Goal: Check status: Check status

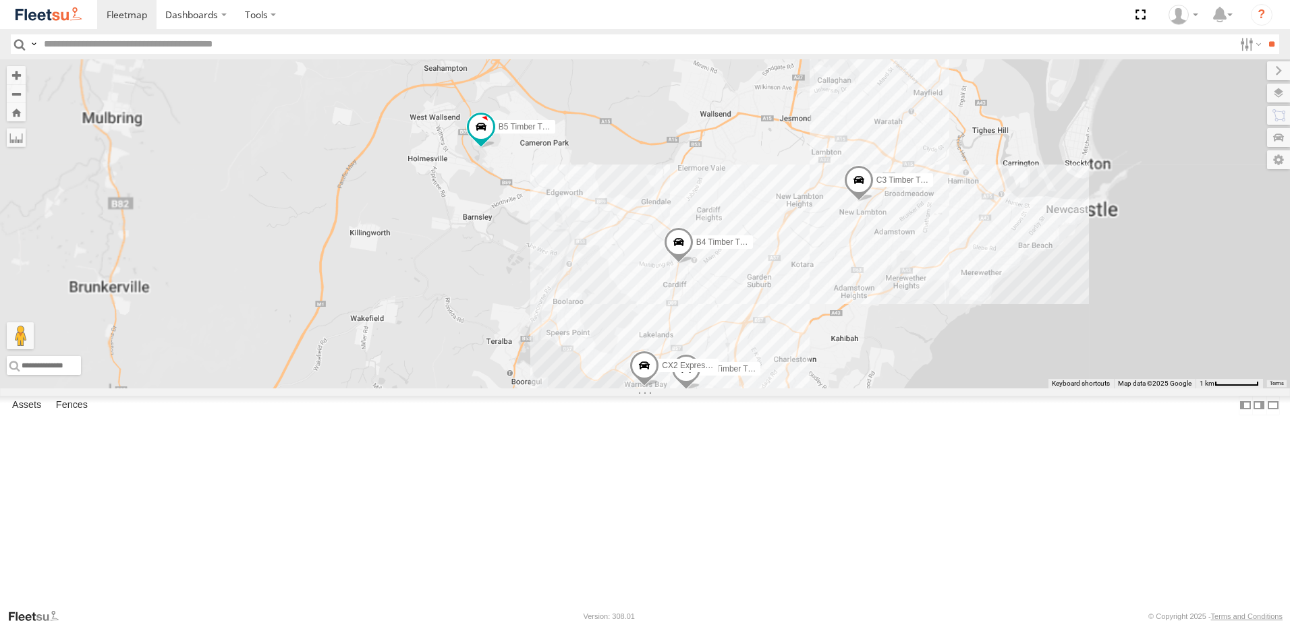
select select "**********"
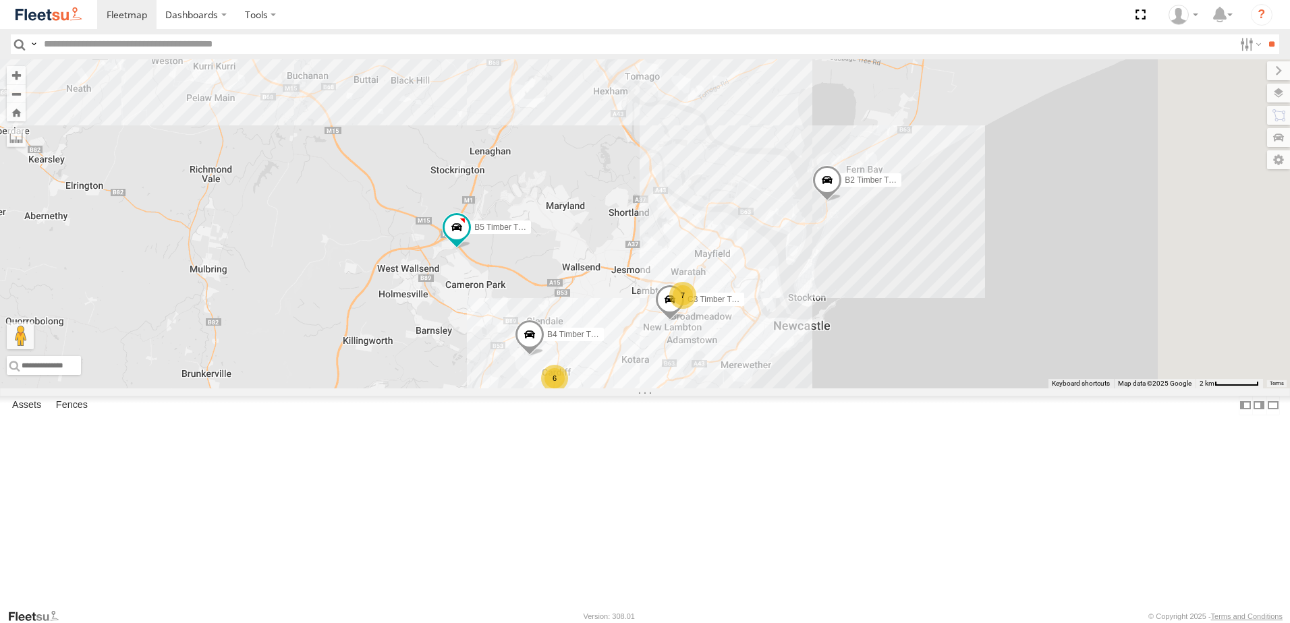
drag, startPoint x: 980, startPoint y: 269, endPoint x: 907, endPoint y: 415, distance: 163.2
click at [744, 306] on label "C3 Timber Truck" at bounding box center [710, 299] width 67 height 13
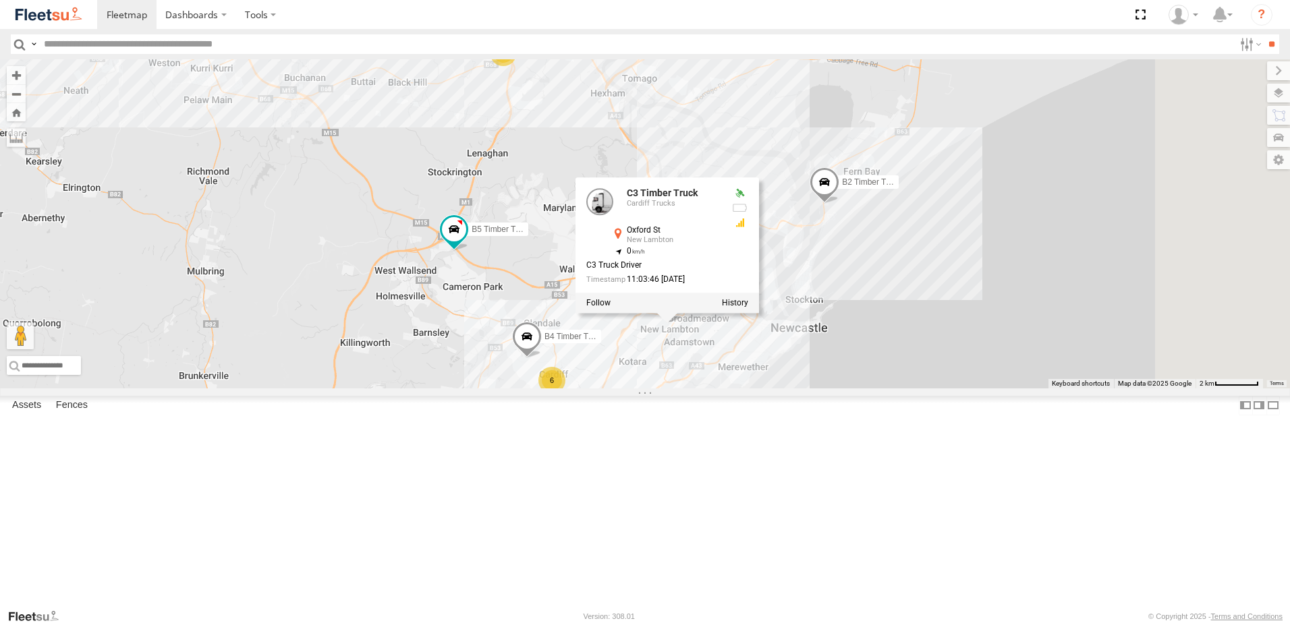
click at [956, 316] on div "B5 Timber Truck B2 Timber Truck CX2 Express Ute C4 Timber Truck C2 Timber Truck…" at bounding box center [645, 223] width 1290 height 329
click at [706, 229] on div "B5 Timber Truck B2 Timber Truck CX2 Express Ute C4 Timber Truck C2 Timber Truck…" at bounding box center [645, 223] width 1290 height 329
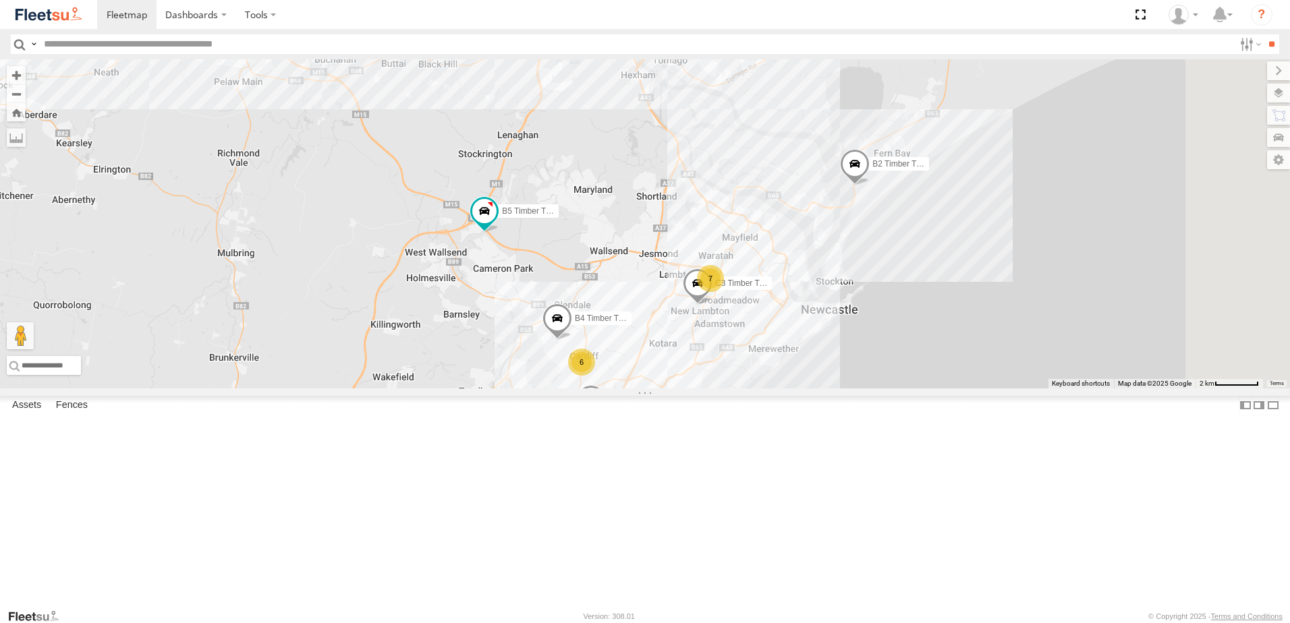
drag, startPoint x: 809, startPoint y: 278, endPoint x: 677, endPoint y: 237, distance: 137.8
click at [677, 237] on div "B5 Timber Truck B2 Timber Truck CX2 Express Ute C4 Timber Truck C2 Timber Truck…" at bounding box center [645, 223] width 1290 height 329
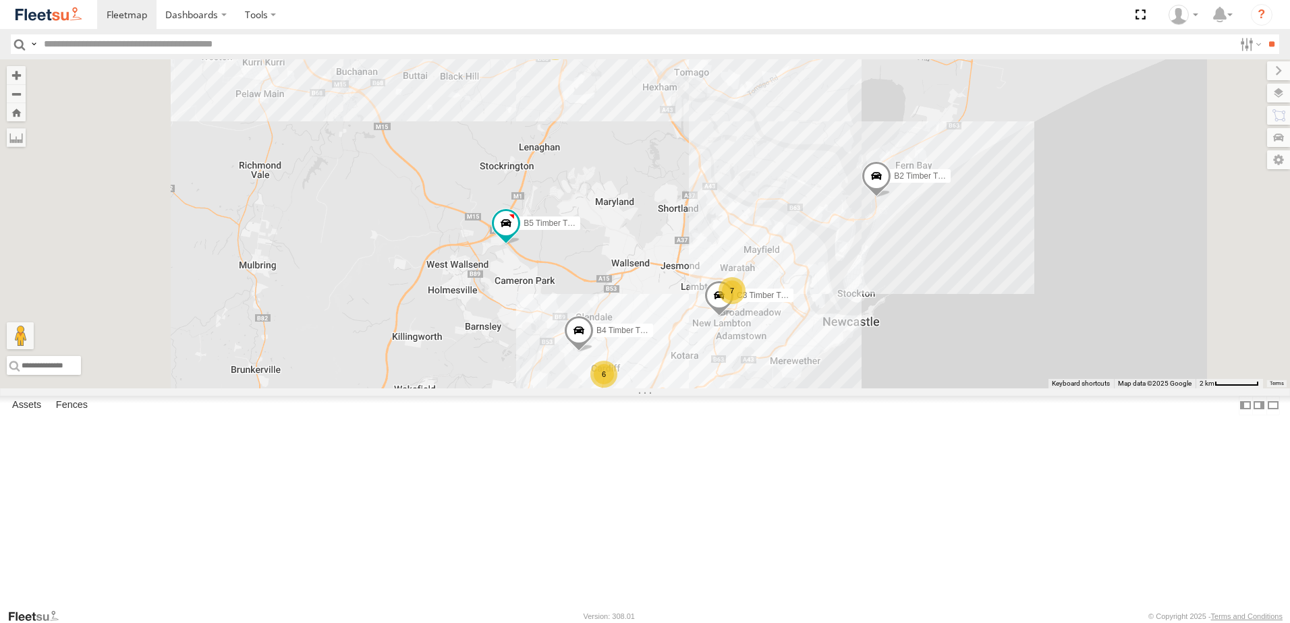
drag, startPoint x: 554, startPoint y: 150, endPoint x: 595, endPoint y: 172, distance: 45.9
click at [595, 172] on div "B5 Timber Truck B2 Timber Truck CX2 Express Ute C4 Timber Truck C2 Timber Truck…" at bounding box center [645, 223] width 1290 height 329
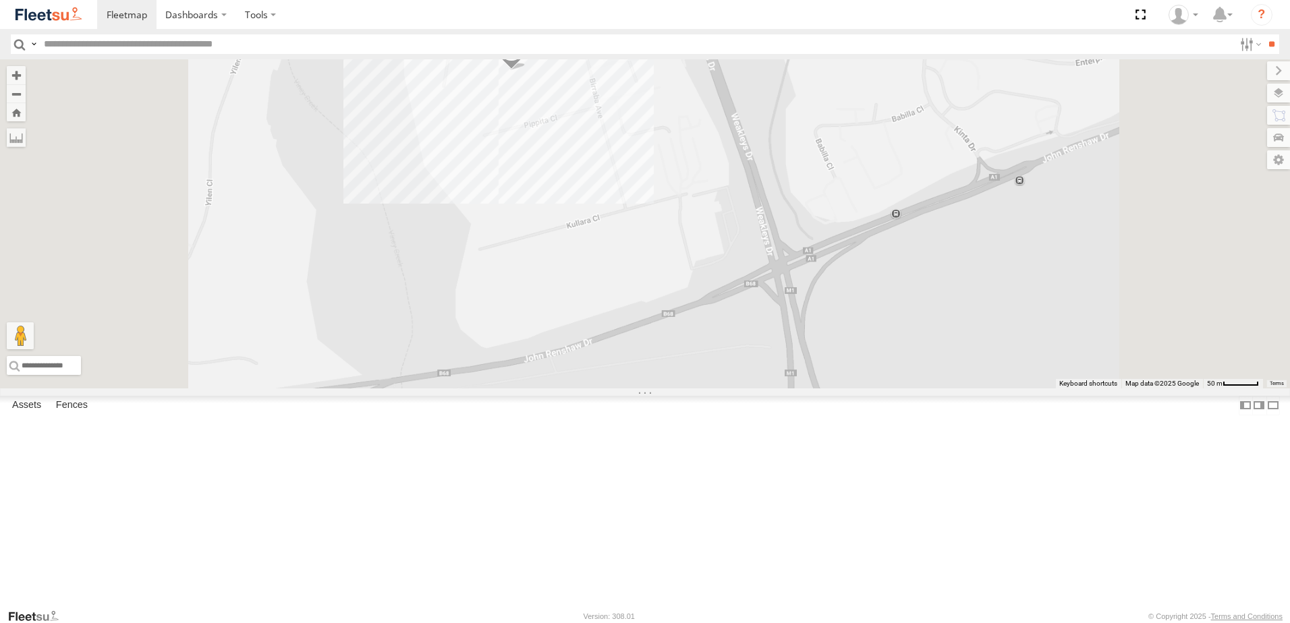
drag, startPoint x: 703, startPoint y: 139, endPoint x: 750, endPoint y: 252, distance: 122.1
click at [750, 252] on div "B4 Timber Truck BX1 Express Ute B2 Timber Truck C3 Timber Truck B5 Timber Truck…" at bounding box center [645, 223] width 1290 height 329
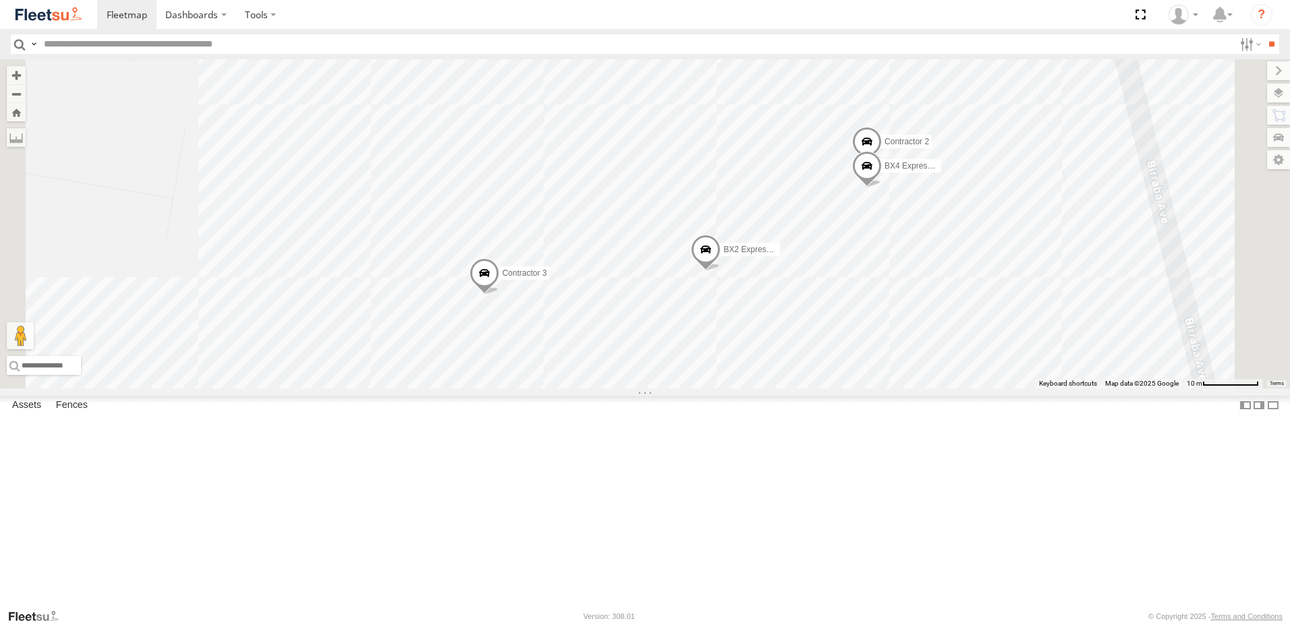
drag, startPoint x: 738, startPoint y: 308, endPoint x: 716, endPoint y: 186, distance: 123.4
click at [716, 186] on div "B4 Timber Truck BX1 Express Ute B2 Timber Truck C3 Timber Truck B5 Timber Truck…" at bounding box center [645, 223] width 1290 height 329
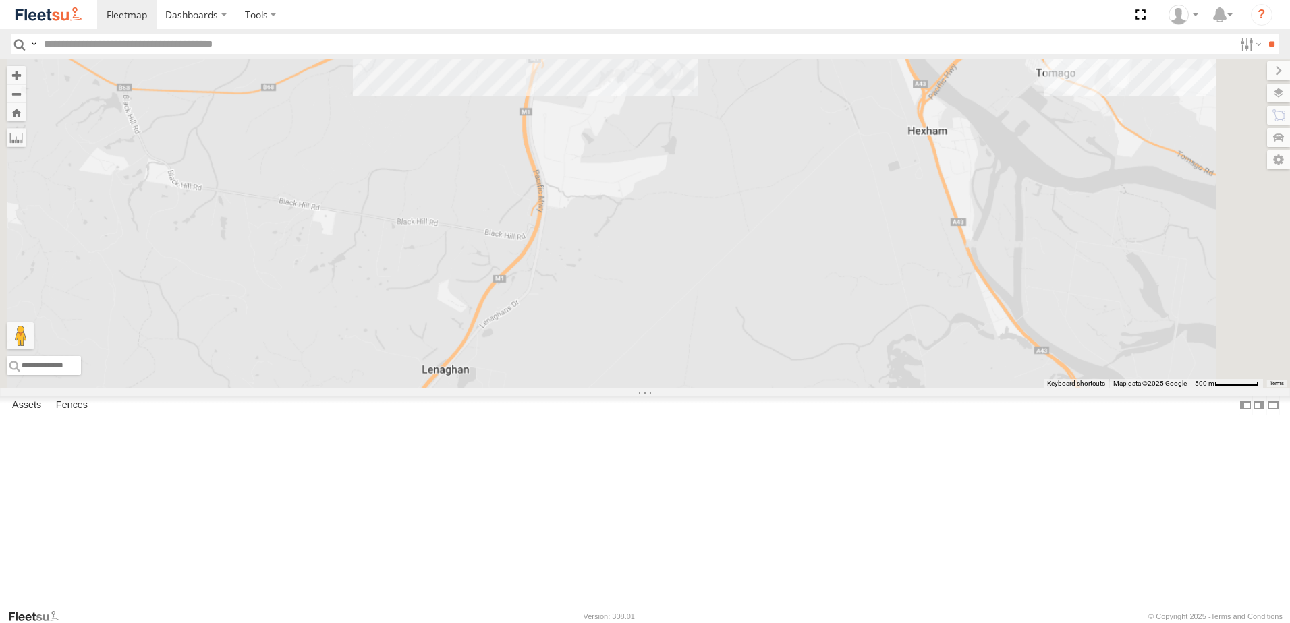
drag, startPoint x: 745, startPoint y: 368, endPoint x: 729, endPoint y: 209, distance: 160.0
click at [729, 209] on div "B4 Timber Truck BX1 Express Ute B2 Timber Truck C3 Timber Truck B5 Timber Truck…" at bounding box center [645, 223] width 1290 height 329
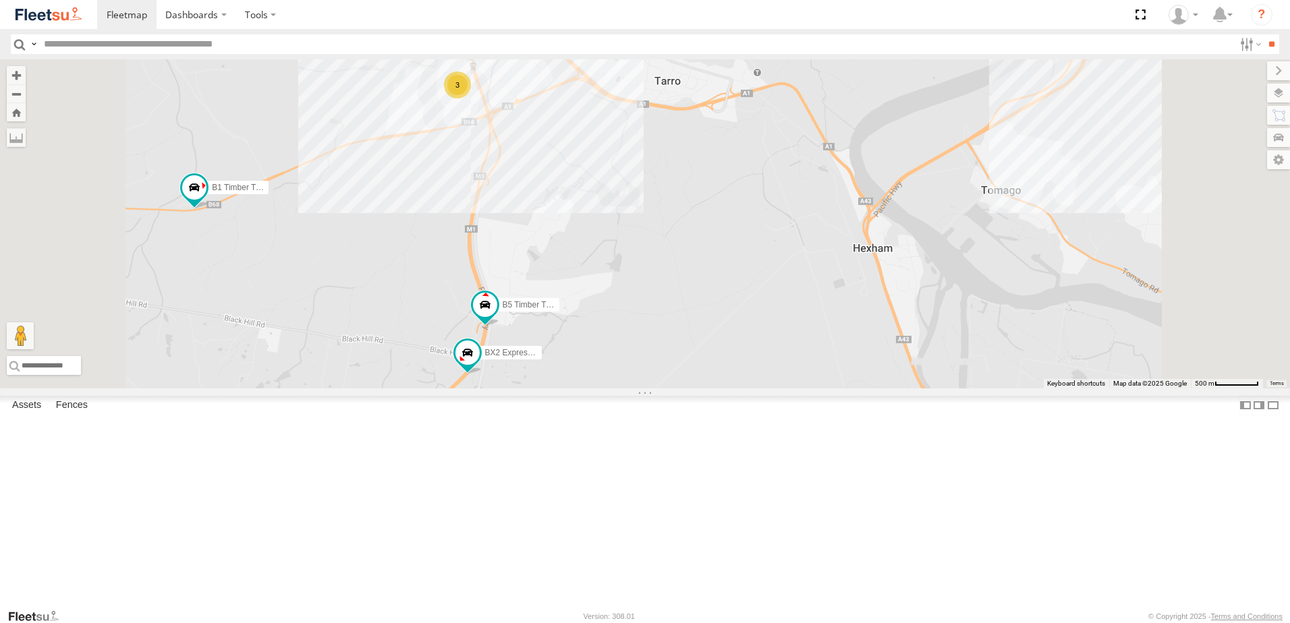
drag, startPoint x: 563, startPoint y: 410, endPoint x: 623, endPoint y: 405, distance: 59.6
click at [623, 389] on div "BX1 Express Ute B2 Timber Truck C4 Timber Truck BX3 Express Ute B1 Timber Truck…" at bounding box center [645, 223] width 1290 height 329
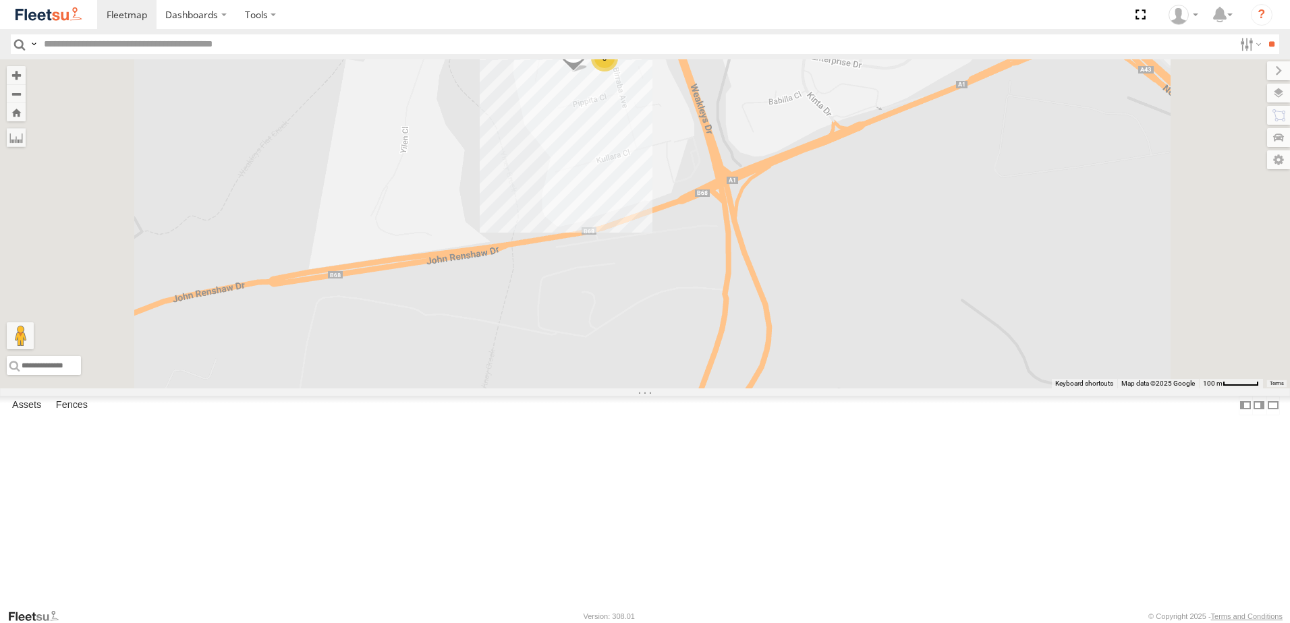
drag, startPoint x: 772, startPoint y: 219, endPoint x: 765, endPoint y: 232, distance: 14.8
click at [773, 236] on div "BX1 Express Ute B2 Timber Truck CX3 Express Ute CX2 Express Ute BX2 Express Ute…" at bounding box center [645, 223] width 1290 height 329
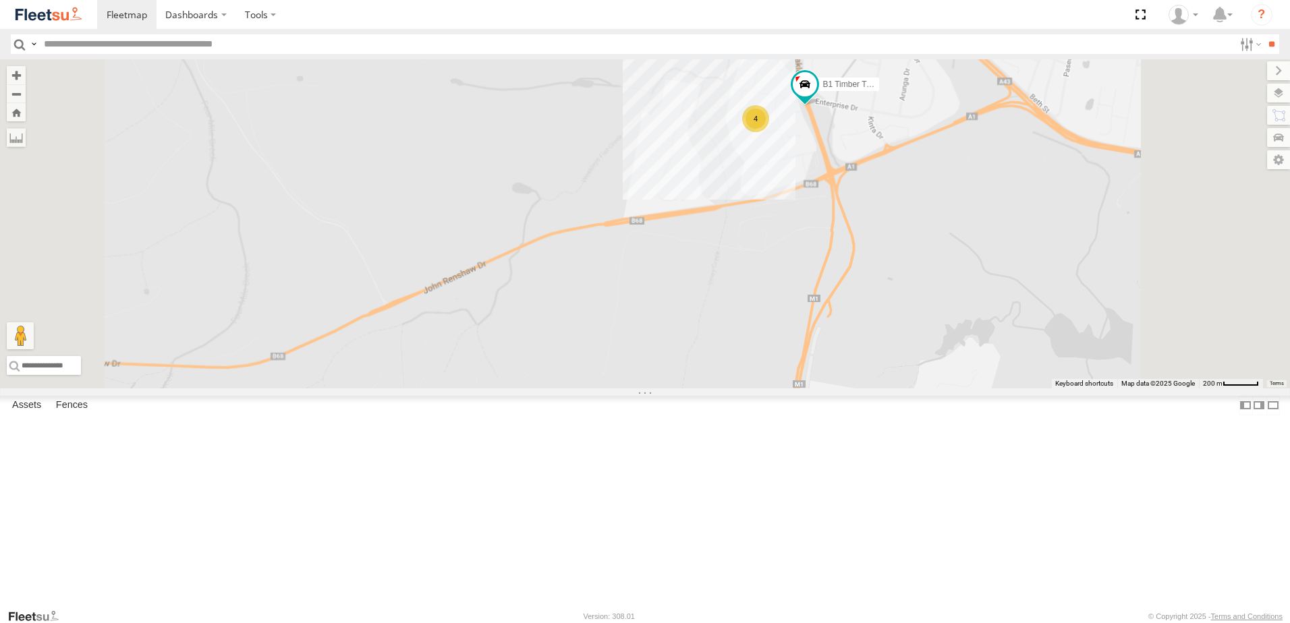
drag, startPoint x: 973, startPoint y: 275, endPoint x: 950, endPoint y: 274, distance: 23.0
click at [950, 276] on div "BX1 Express Ute B2 Timber Truck CX3 Express Ute CX2 Express Ute BX2 Express Ute…" at bounding box center [645, 223] width 1290 height 329
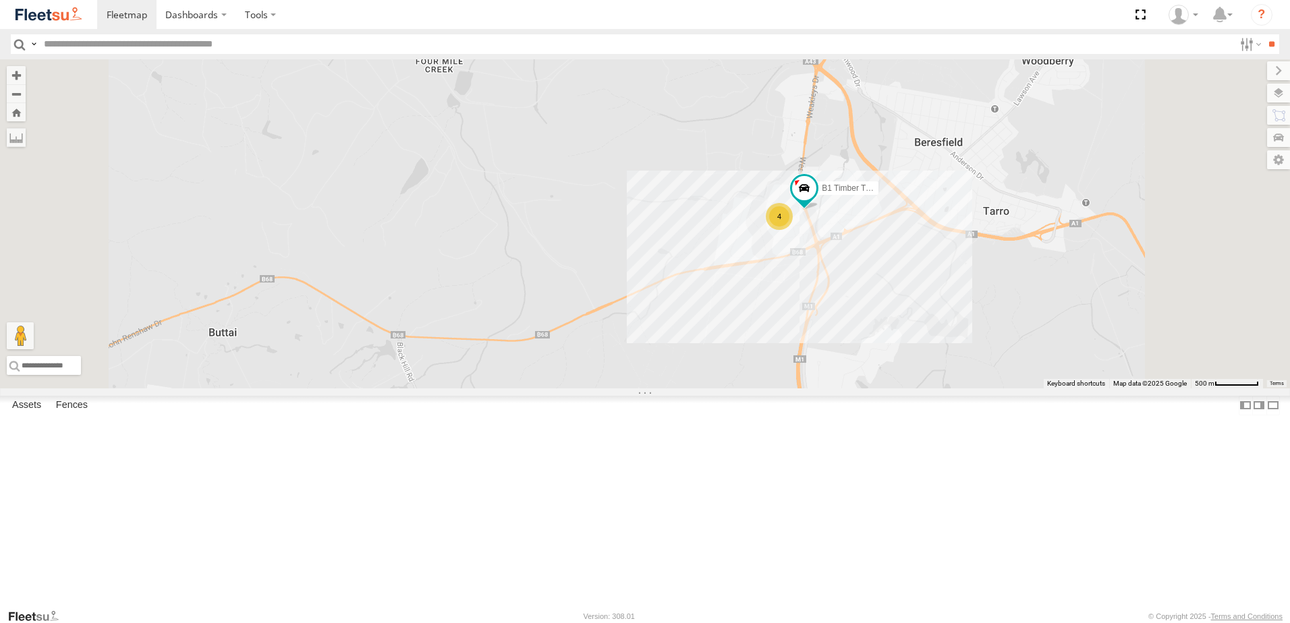
drag, startPoint x: 1008, startPoint y: 359, endPoint x: 998, endPoint y: 367, distance: 13.0
click at [1000, 367] on div "BX1 Express Ute B2 Timber Truck CX3 Express Ute CX2 Express Ute BX2 Express Ute…" at bounding box center [645, 223] width 1290 height 329
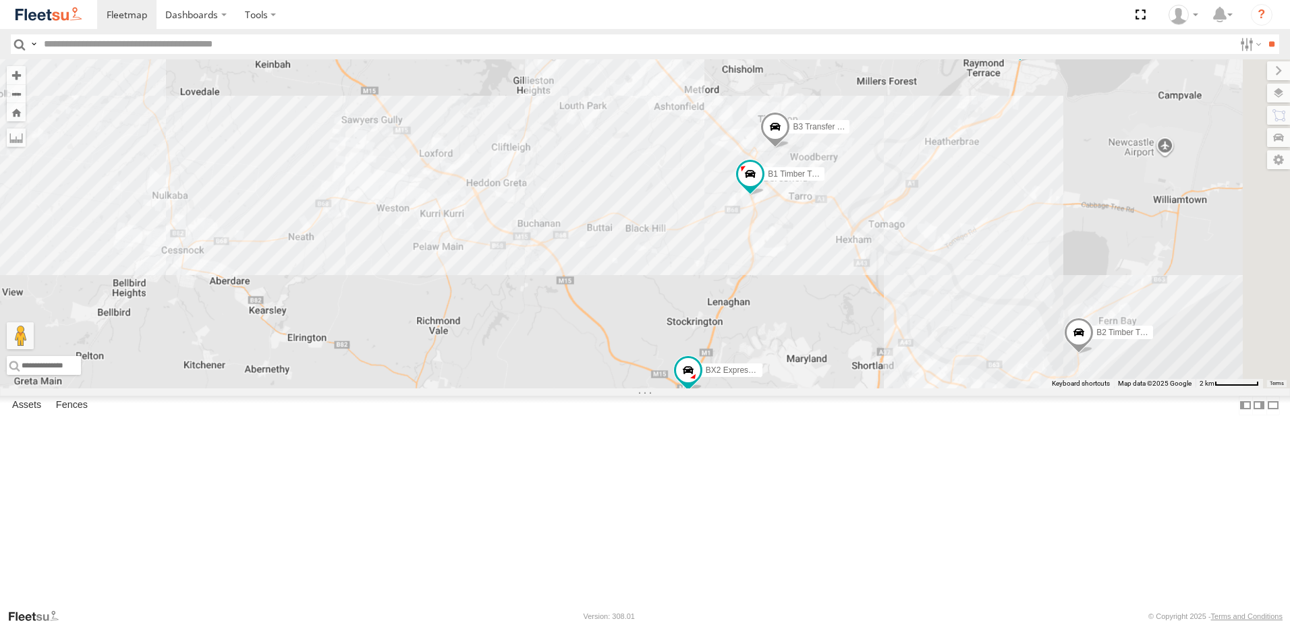
drag, startPoint x: 1013, startPoint y: 386, endPoint x: 926, endPoint y: 327, distance: 105.0
click at [926, 327] on div "BX1 Express Ute B2 Timber Truck CX3 Express Ute CX2 Express Ute BX2 Express Ute…" at bounding box center [645, 223] width 1290 height 329
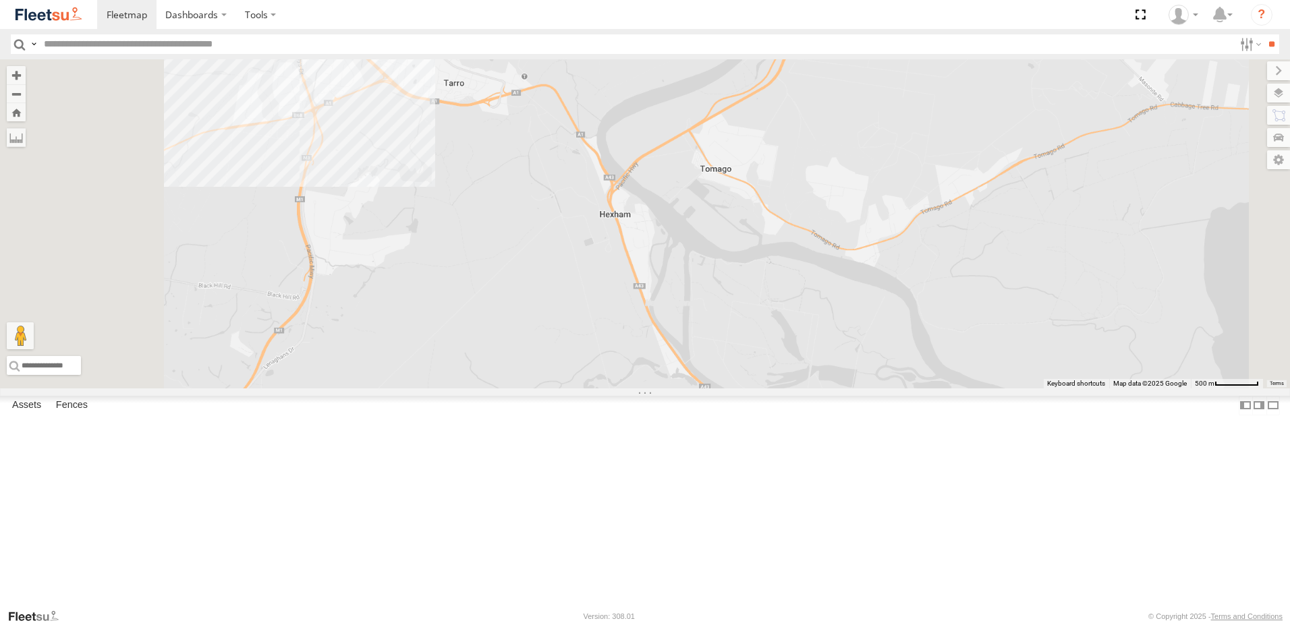
drag, startPoint x: 508, startPoint y: 269, endPoint x: 611, endPoint y: 293, distance: 106.0
click at [611, 293] on div "B5 Timber Truck BX1 Express Ute BX2 Express Ute B3 Transfer Truck CX3 Express U…" at bounding box center [645, 223] width 1290 height 329
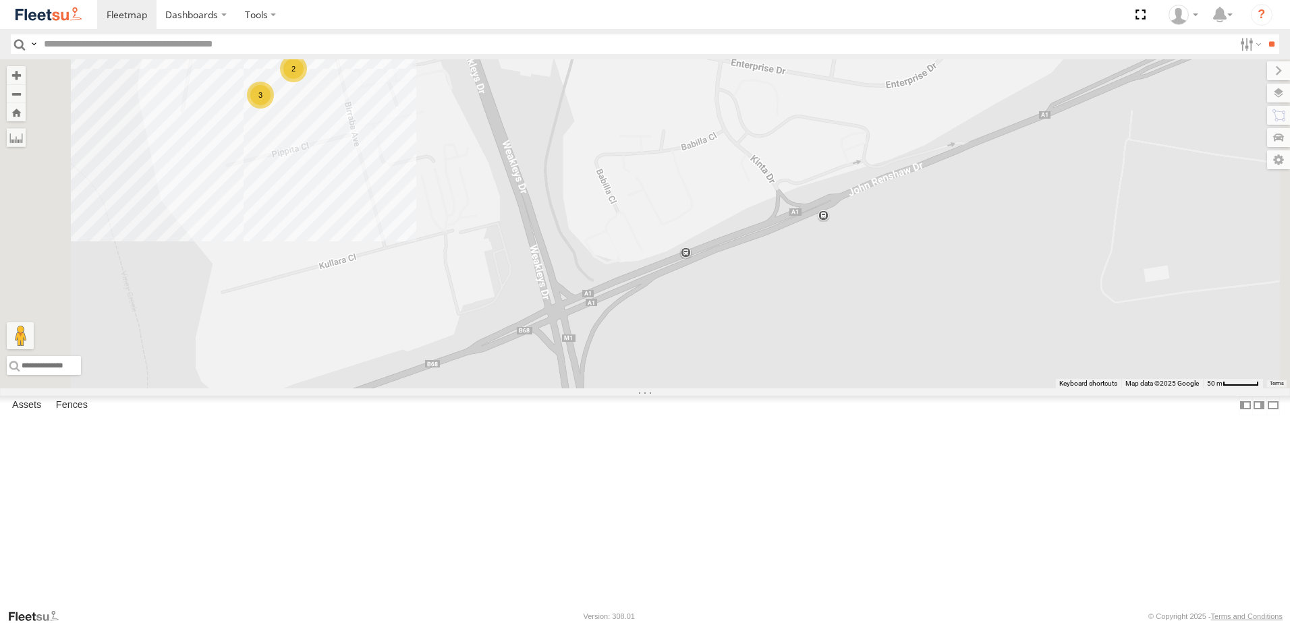
drag, startPoint x: 546, startPoint y: 159, endPoint x: 566, endPoint y: 221, distance: 65.3
click at [566, 221] on div "B5 Timber Truck BX1 Express Ute BX2 Express Ute B3 Transfer Truck CX3 Express U…" at bounding box center [645, 223] width 1290 height 329
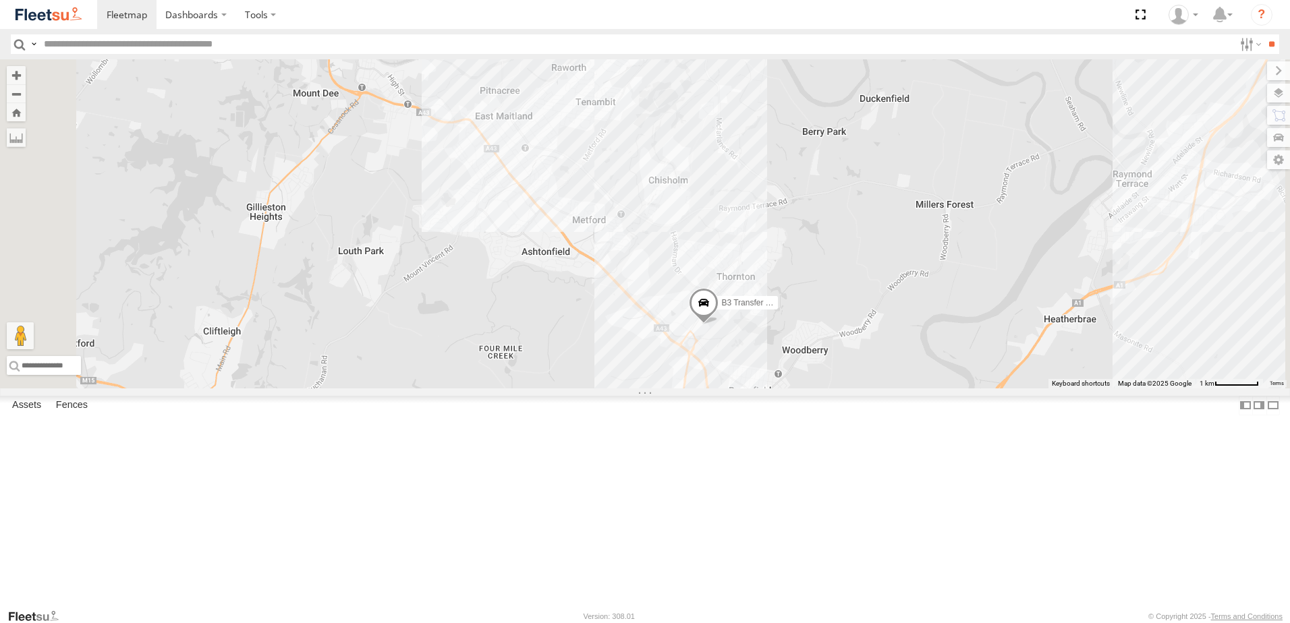
drag, startPoint x: 718, startPoint y: 206, endPoint x: 837, endPoint y: 494, distance: 311.5
click at [837, 389] on div "B3 Transfer Truck 8 C2 Timber Truck" at bounding box center [645, 223] width 1290 height 329
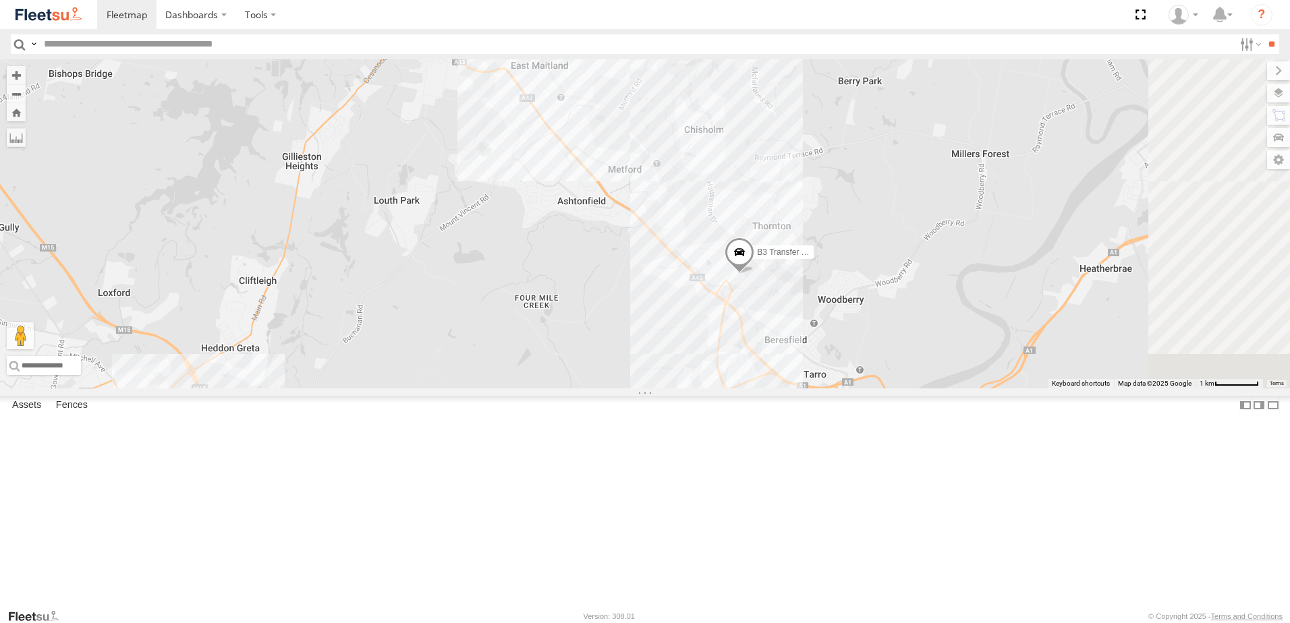
drag, startPoint x: 782, startPoint y: 414, endPoint x: 699, endPoint y: 210, distance: 220.8
click at [699, 210] on div "B3 Transfer Truck C2 Timber Truck" at bounding box center [645, 223] width 1290 height 329
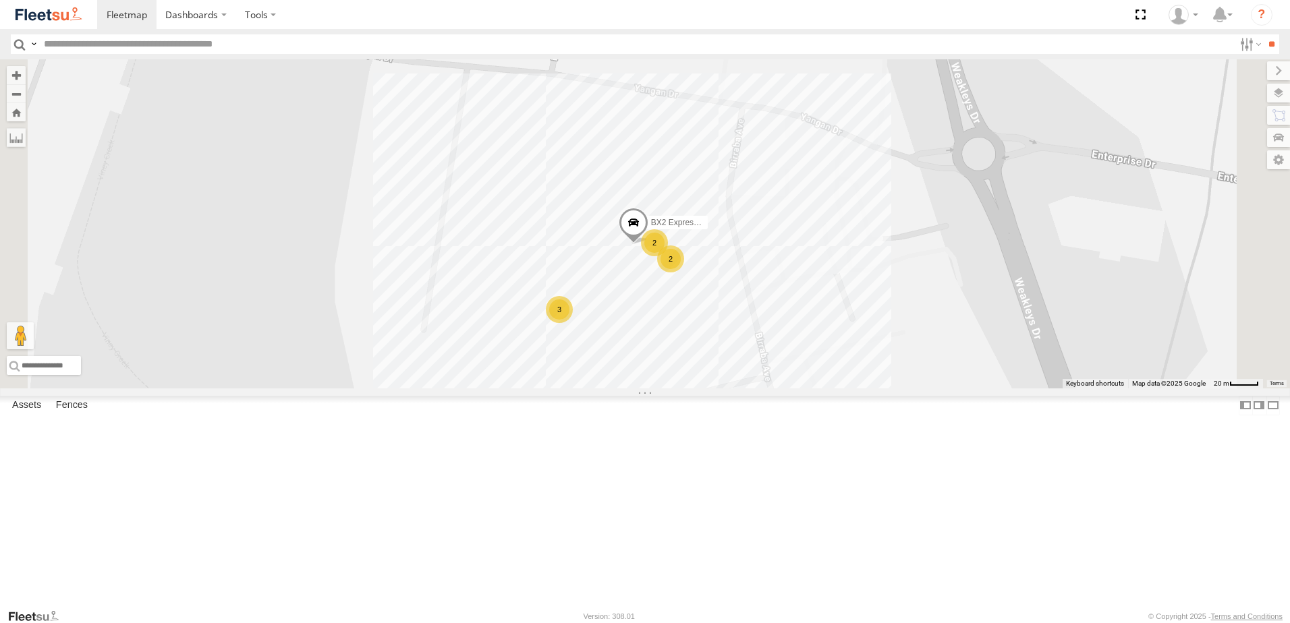
drag, startPoint x: 772, startPoint y: 395, endPoint x: 760, endPoint y: 283, distance: 112.7
click at [760, 283] on div "B3 Transfer Truck C2 Timber Truck 2 3 BX2 Express Ute 2" at bounding box center [645, 223] width 1290 height 329
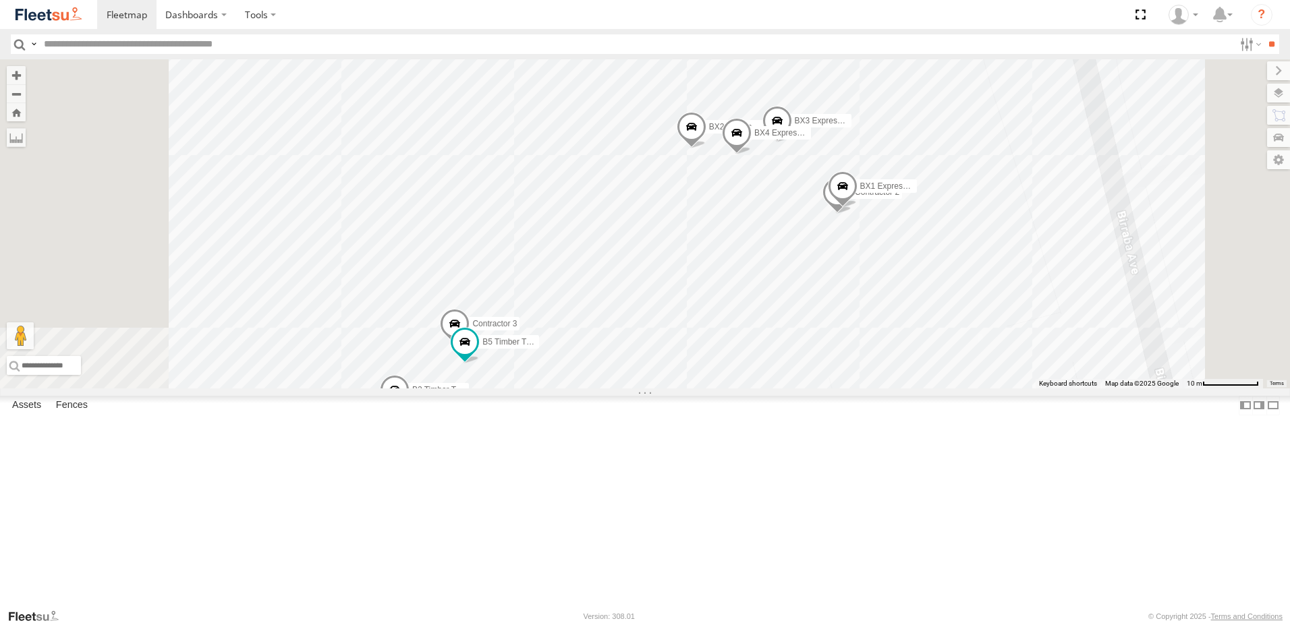
drag, startPoint x: 824, startPoint y: 458, endPoint x: 840, endPoint y: 405, distance: 55.0
click at [840, 389] on div "B3 Transfer Truck C2 Timber Truck BX2 Express Ute BX1 Express Ute B2 Timber Tru…" at bounding box center [645, 223] width 1290 height 329
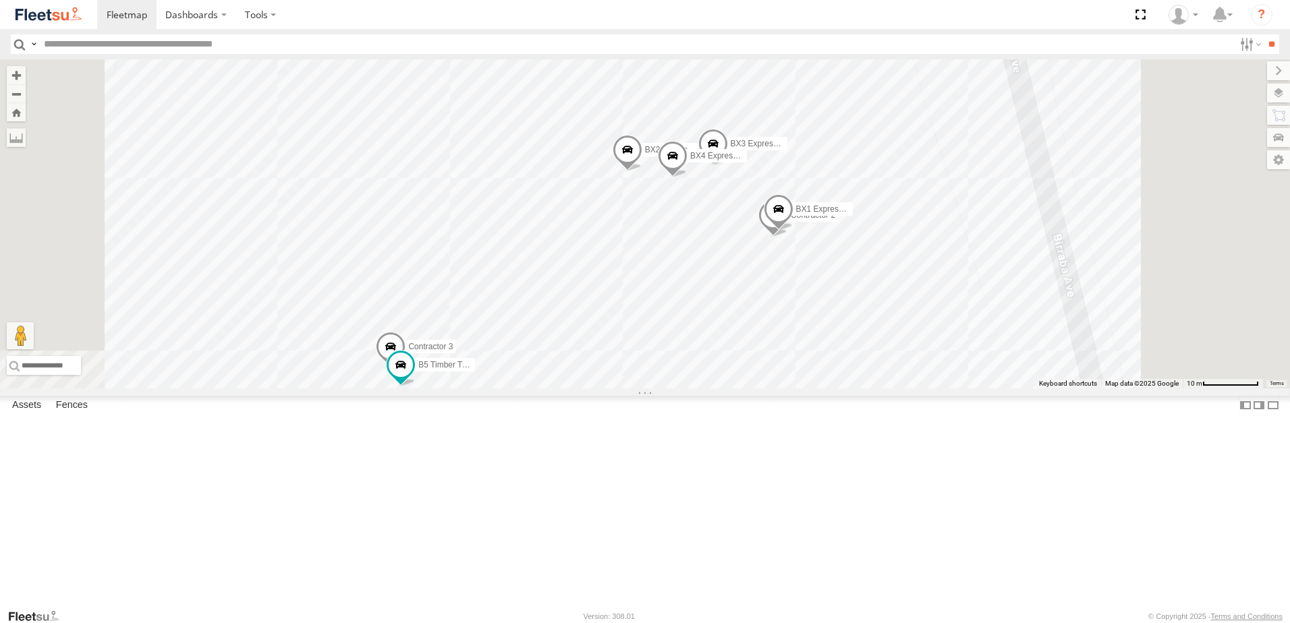
drag, startPoint x: 723, startPoint y: 463, endPoint x: 654, endPoint y: 488, distance: 73.2
click at [655, 389] on div "B3 Transfer Truck C2 Timber Truck BX2 Express Ute BX1 Express Ute B2 Timber Tru…" at bounding box center [645, 223] width 1290 height 329
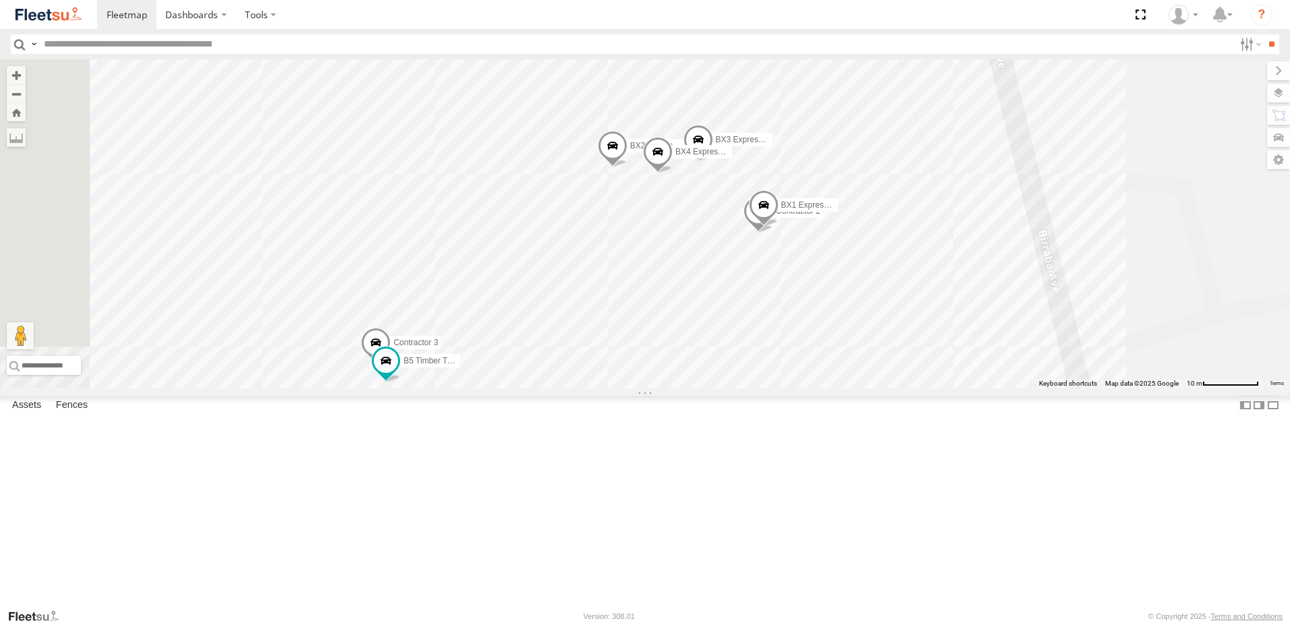
drag, startPoint x: 652, startPoint y: 492, endPoint x: 727, endPoint y: 453, distance: 84.5
click at [727, 389] on div "B3 Transfer Truck C2 Timber Truck BX2 Express Ute BX1 Express Ute B2 Timber Tru…" at bounding box center [645, 223] width 1290 height 329
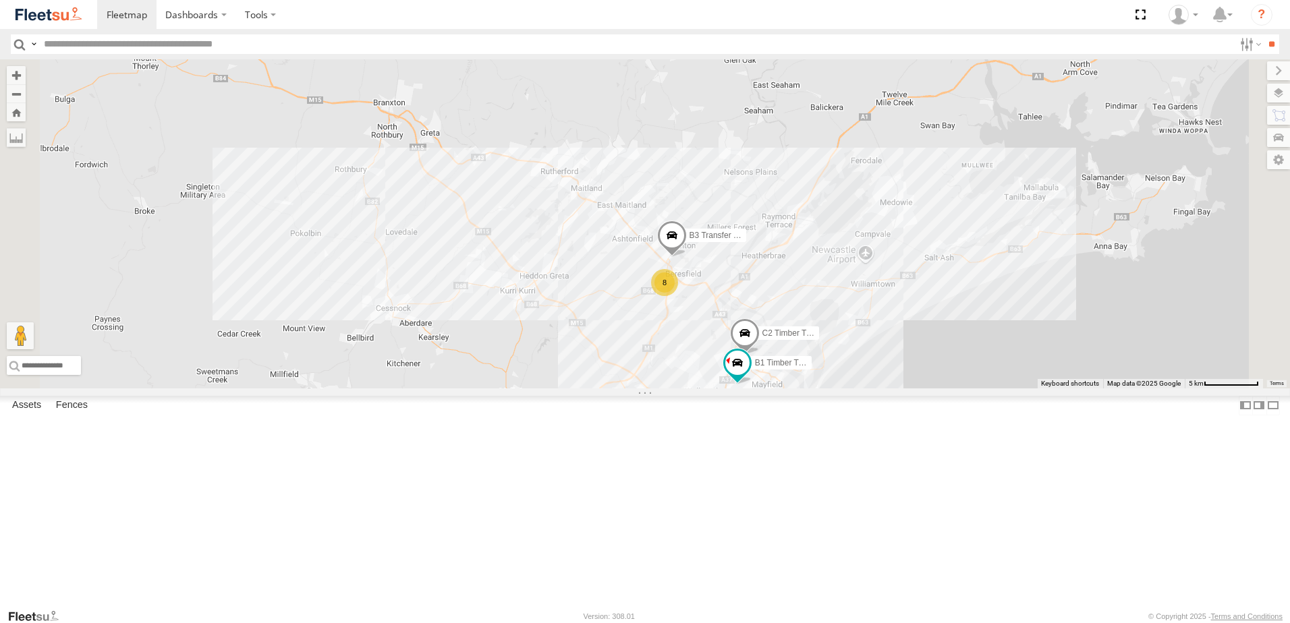
drag, startPoint x: 724, startPoint y: 363, endPoint x: 784, endPoint y: 403, distance: 72.0
click at [784, 389] on div "B3 Transfer Truck C2 Timber Truck B1 Timber Truck 8 8 8 C4 Timber Truck" at bounding box center [645, 223] width 1290 height 329
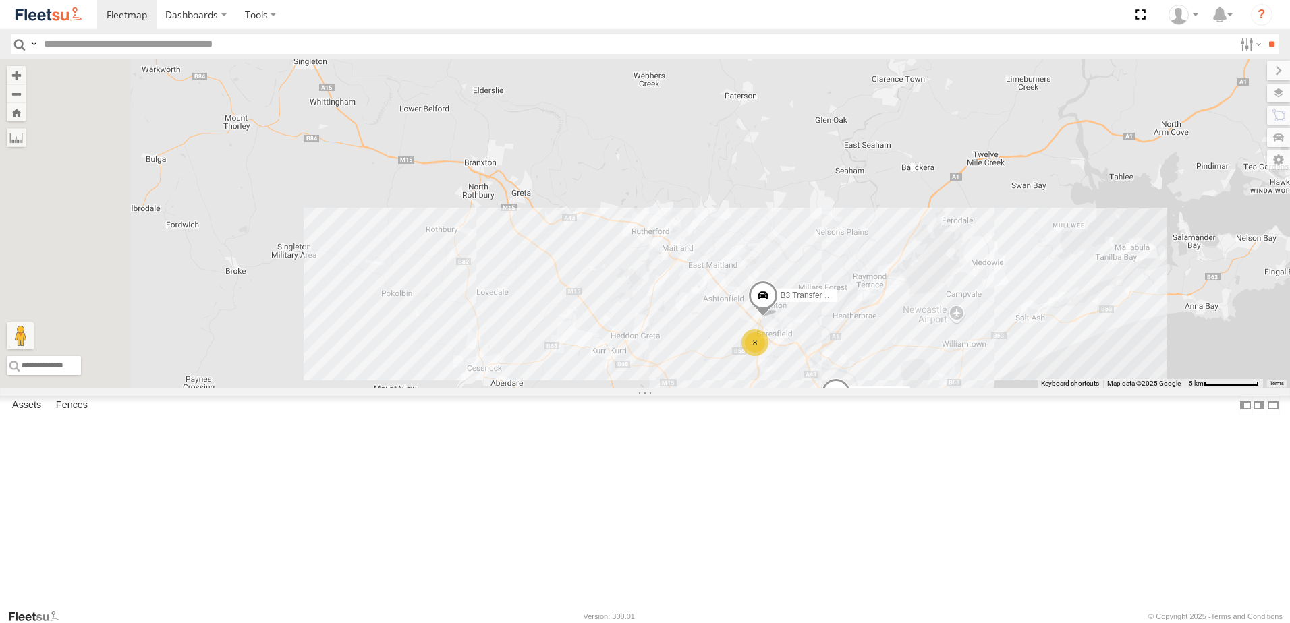
click at [0, 0] on span at bounding box center [0, 0] width 0 height 0
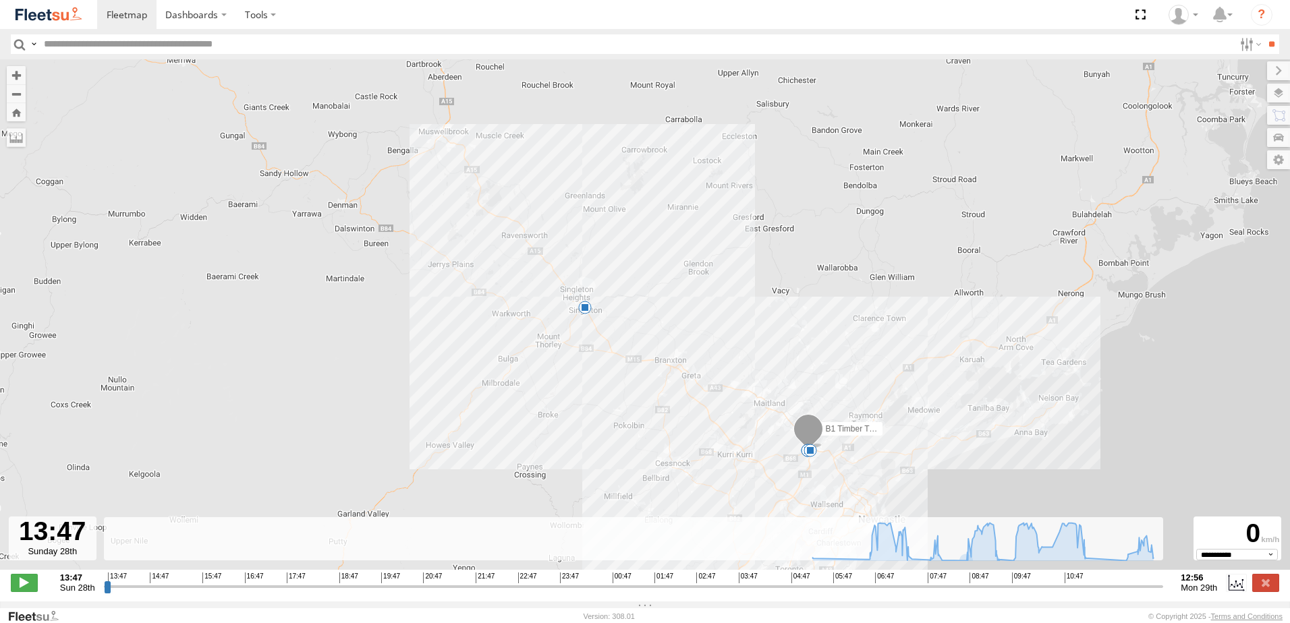
click at [1071, 579] on div "**********" at bounding box center [645, 584] width 1290 height 28
click at [1075, 561] on icon at bounding box center [982, 542] width 341 height 38
drag, startPoint x: 1077, startPoint y: 530, endPoint x: 1048, endPoint y: 535, distance: 29.4
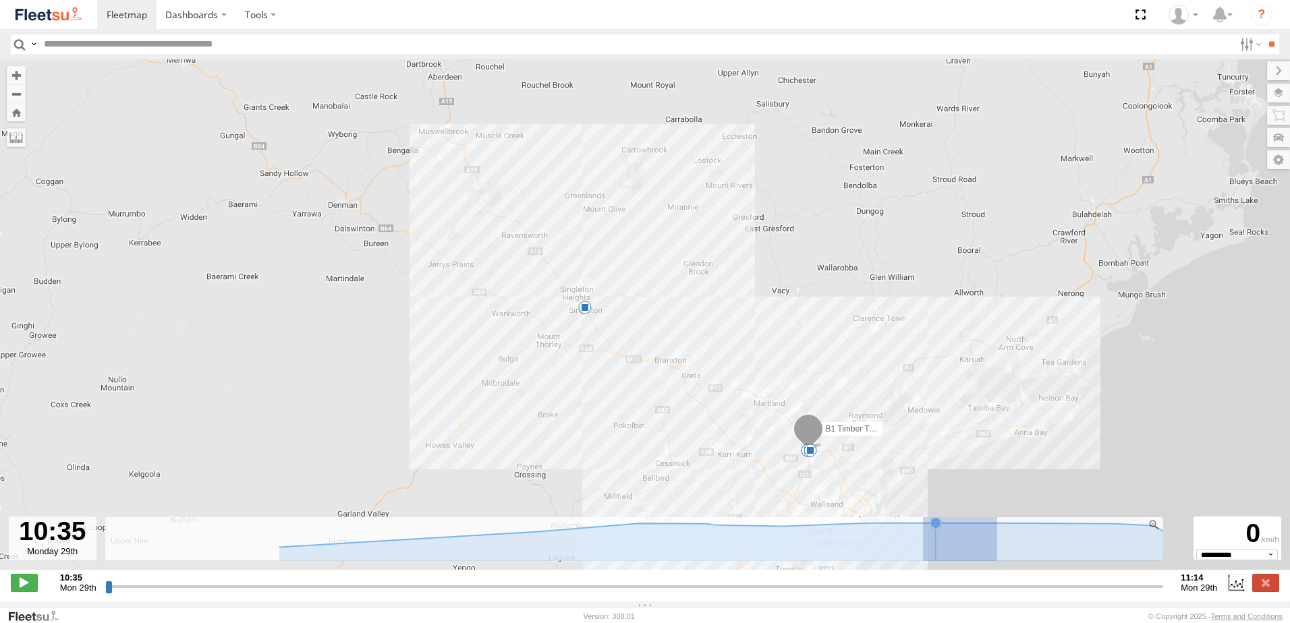
drag, startPoint x: 996, startPoint y: 534, endPoint x: 889, endPoint y: 537, distance: 107.3
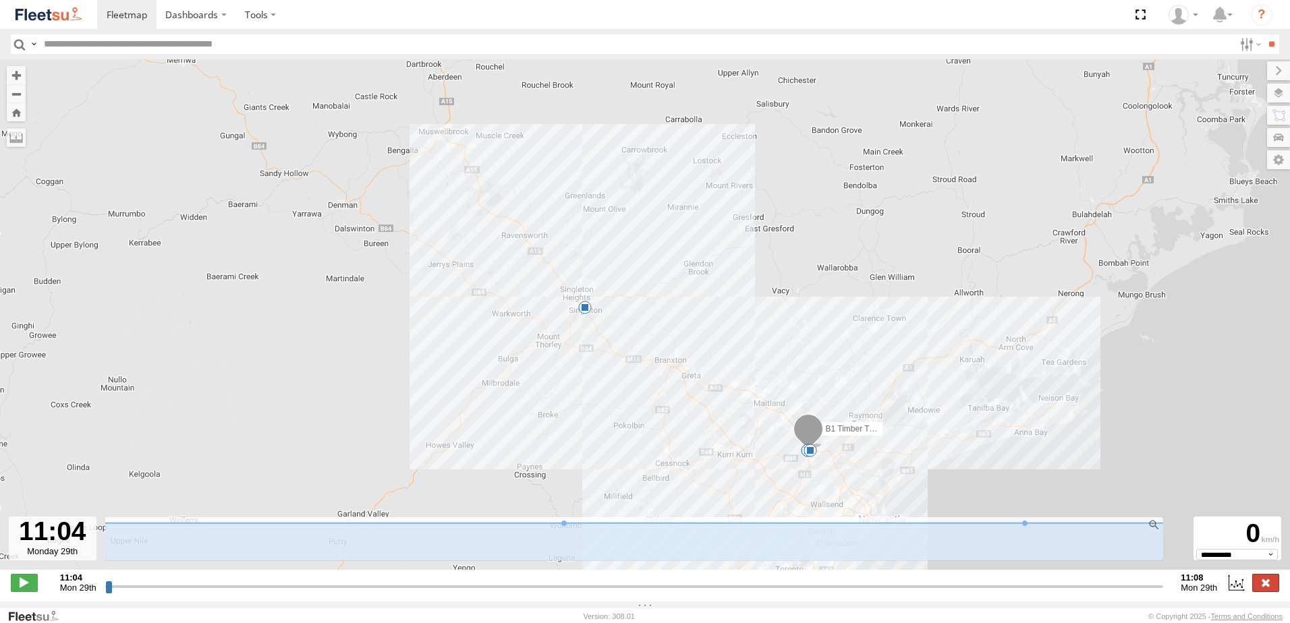
click at [1265, 592] on label at bounding box center [1265, 583] width 27 height 18
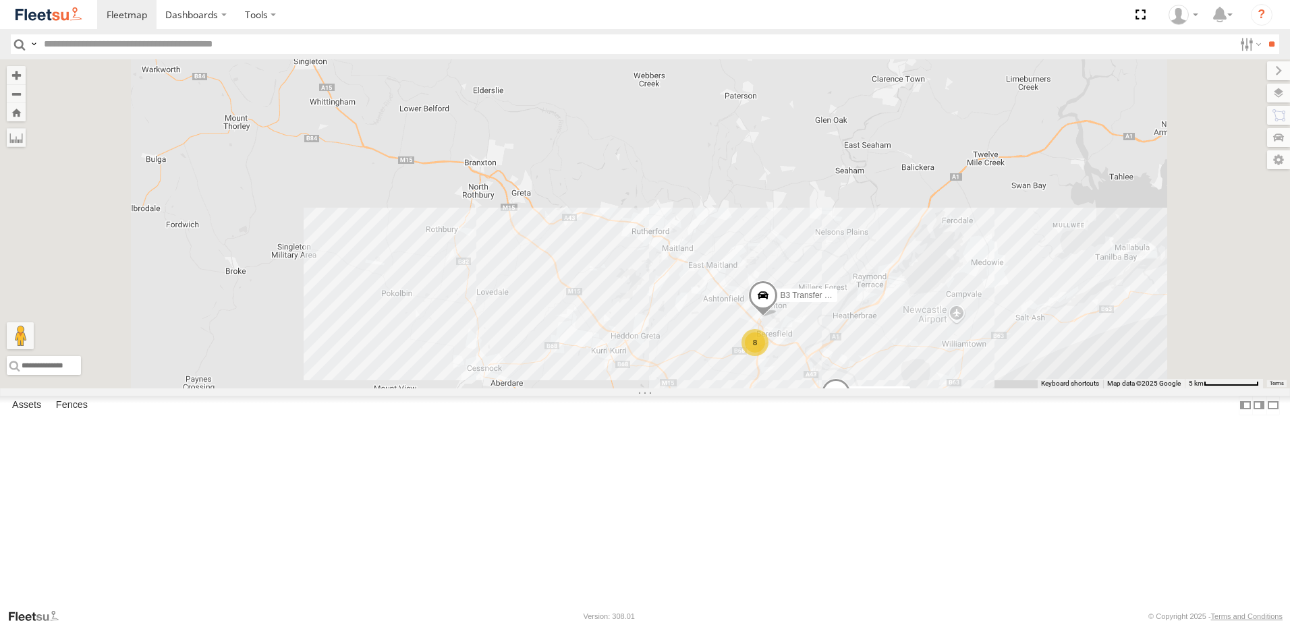
click at [840, 436] on span at bounding box center [828, 423] width 24 height 24
click at [909, 430] on label at bounding box center [895, 424] width 26 height 9
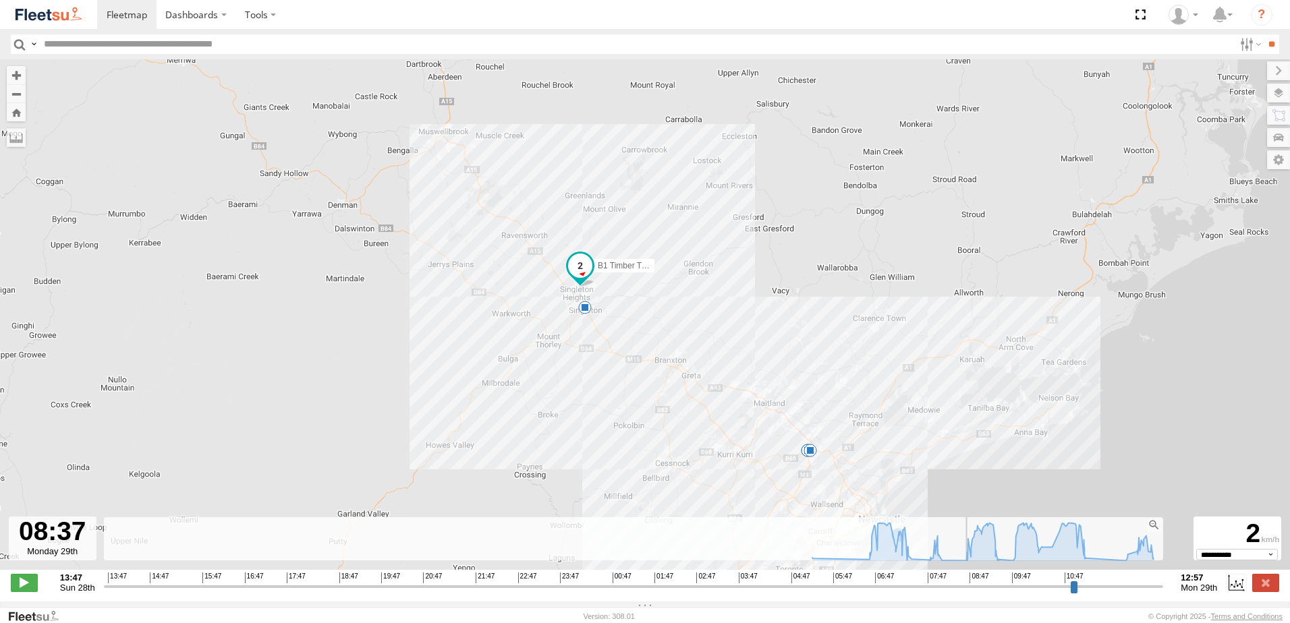
drag, startPoint x: 107, startPoint y: 595, endPoint x: 962, endPoint y: 561, distance: 855.3
click at [962, 580] on input "range" at bounding box center [634, 586] width 1060 height 13
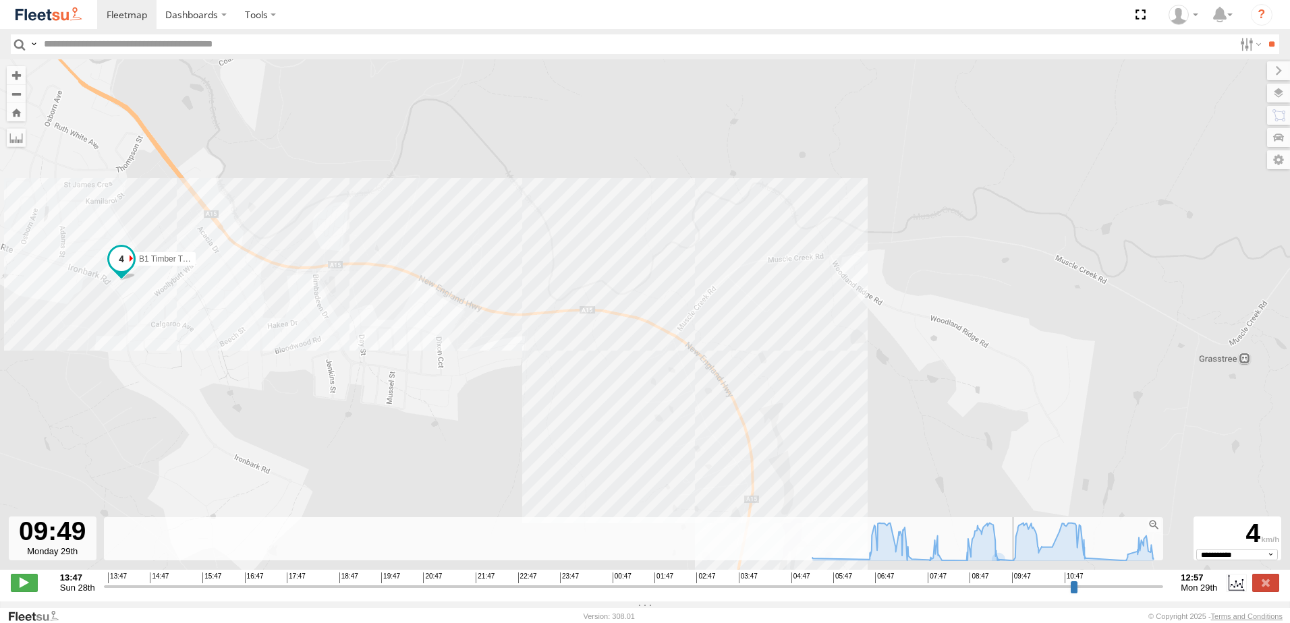
drag, startPoint x: 963, startPoint y: 595, endPoint x: 1017, endPoint y: 596, distance: 54.0
click at [1017, 593] on input "range" at bounding box center [634, 586] width 1060 height 13
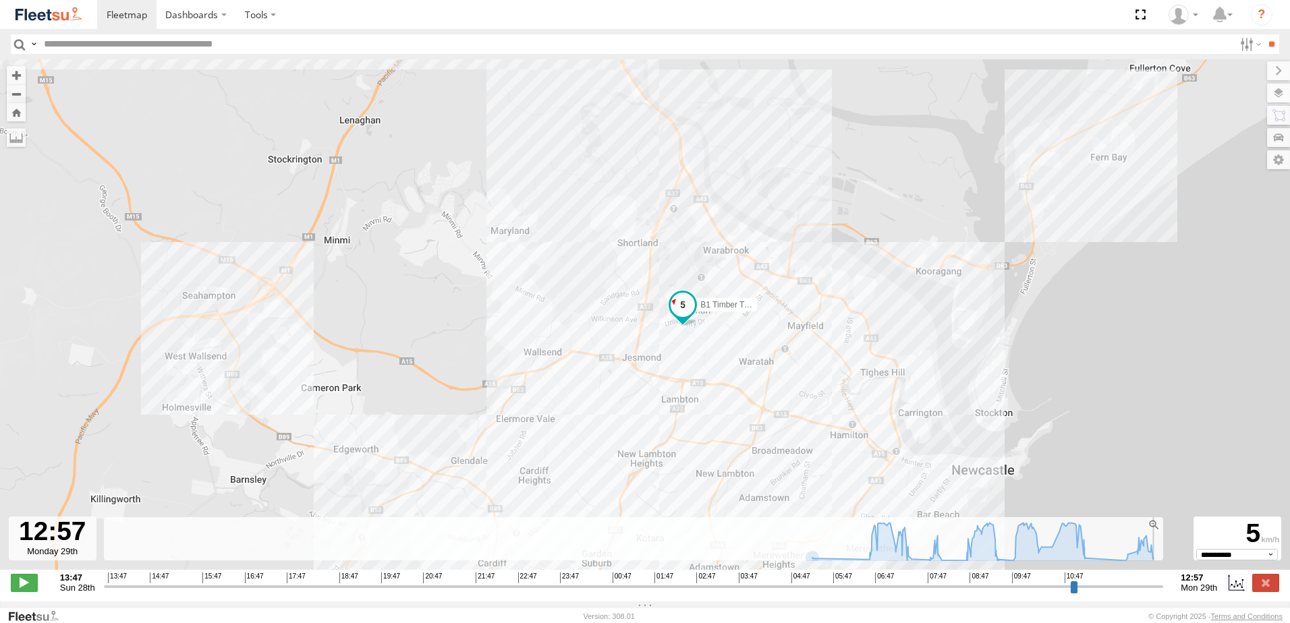
drag, startPoint x: 1018, startPoint y: 595, endPoint x: 1162, endPoint y: 599, distance: 143.7
click at [1162, 593] on input "range" at bounding box center [634, 586] width 1060 height 13
click at [1253, 590] on label at bounding box center [1265, 583] width 27 height 18
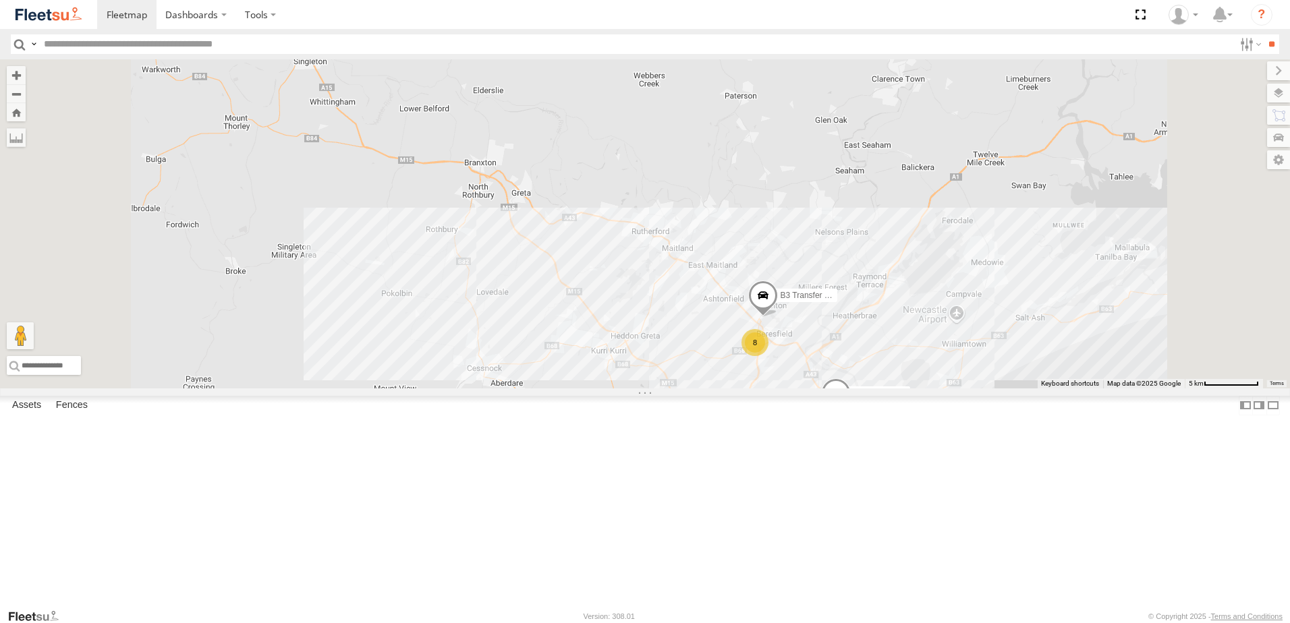
scroll to position [337, 0]
click at [0, 0] on span at bounding box center [0, 0] width 0 height 0
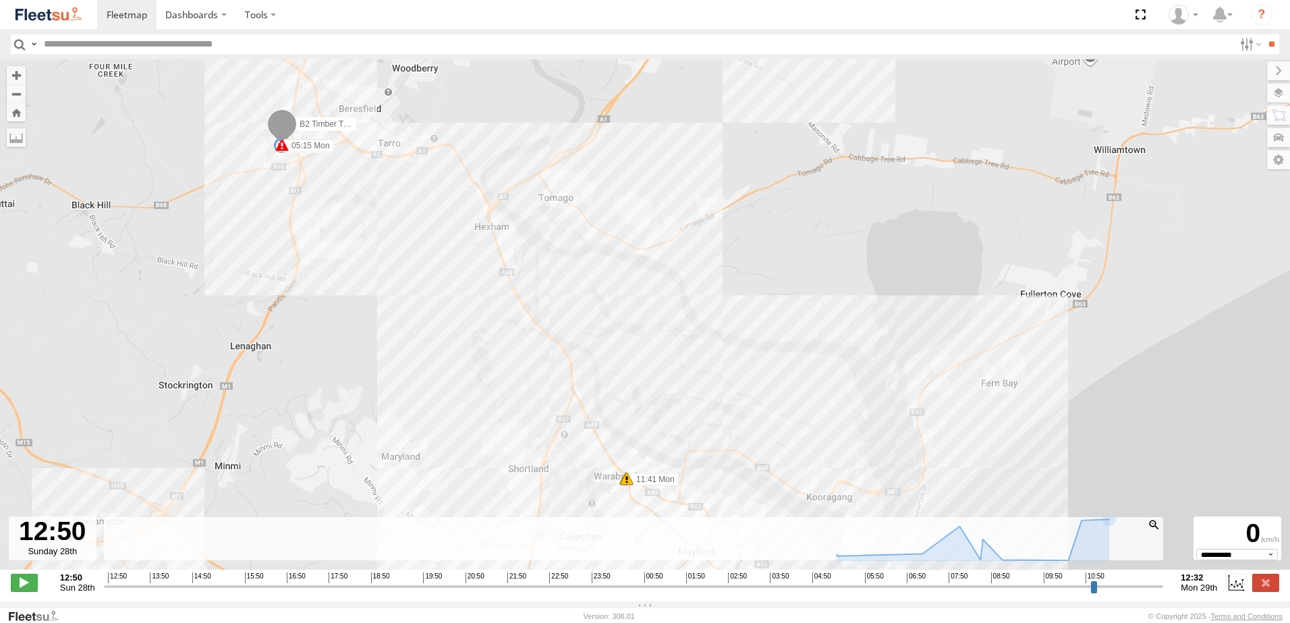
click at [1151, 532] on div at bounding box center [1153, 525] width 13 height 13
drag, startPoint x: 112, startPoint y: 592, endPoint x: 1031, endPoint y: 568, distance: 919.0
click at [1031, 580] on input "range" at bounding box center [634, 586] width 1060 height 13
click at [281, 148] on span at bounding box center [281, 144] width 13 height 13
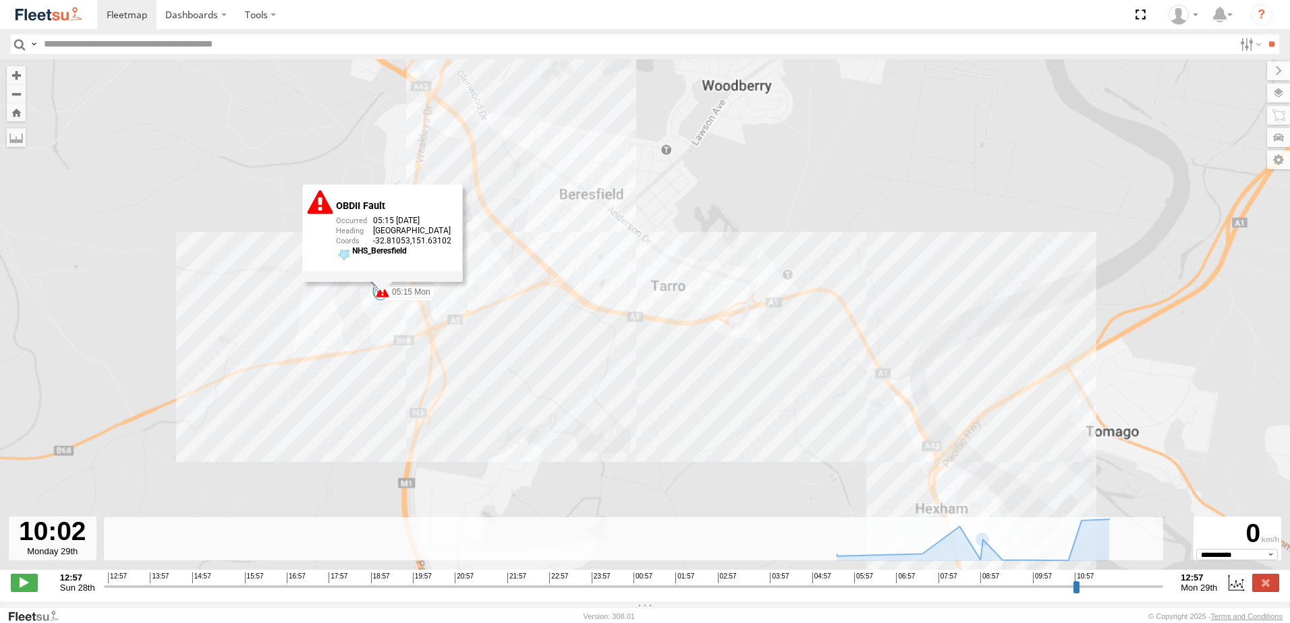
drag, startPoint x: 355, startPoint y: 150, endPoint x: 461, endPoint y: 359, distance: 234.7
click at [461, 359] on div "B2 Timber Truck 05:15 Mon 05:15 Mon 05:22 Mon 08:23 Mon 09:34 Mon 09:56 Mon 11:…" at bounding box center [645, 321] width 1290 height 525
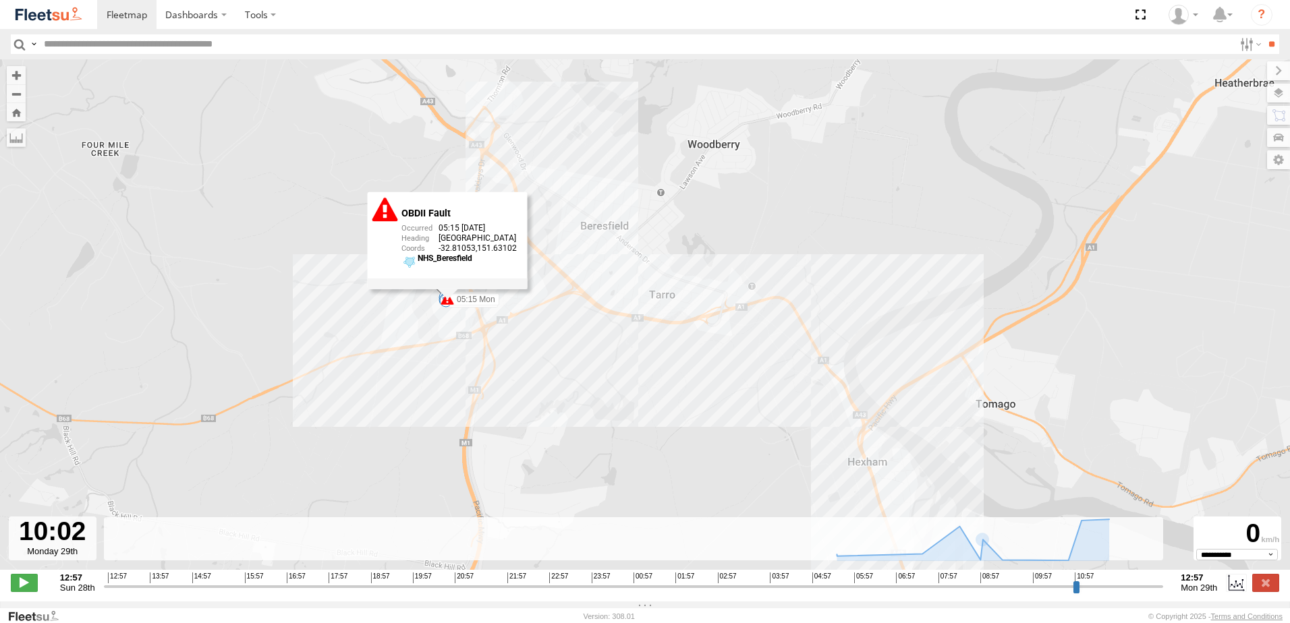
drag, startPoint x: 395, startPoint y: 217, endPoint x: 405, endPoint y: 217, distance: 10.1
click at [398, 217] on div "OBDII Fault 05:15 29/09/2025 North West -32.81053 151.63102 NHS_Beresfield" at bounding box center [448, 235] width 160 height 86
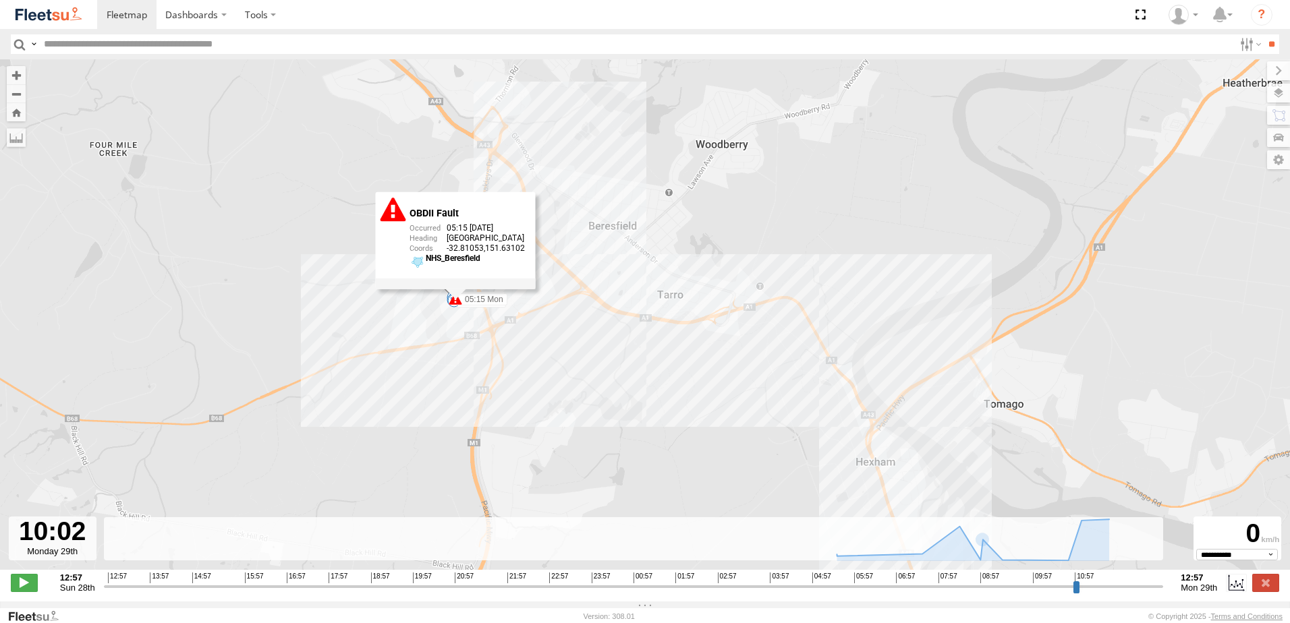
click at [434, 219] on div "OBDII Fault" at bounding box center [466, 213] width 115 height 11
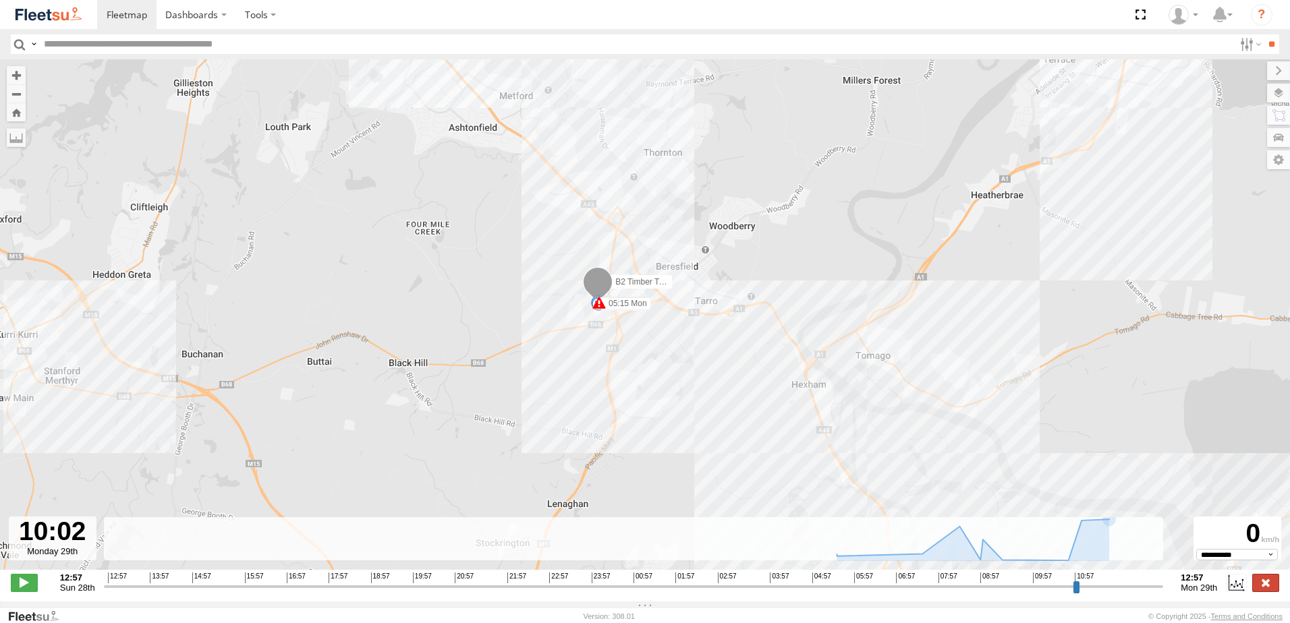
click at [1269, 590] on label at bounding box center [1265, 583] width 27 height 18
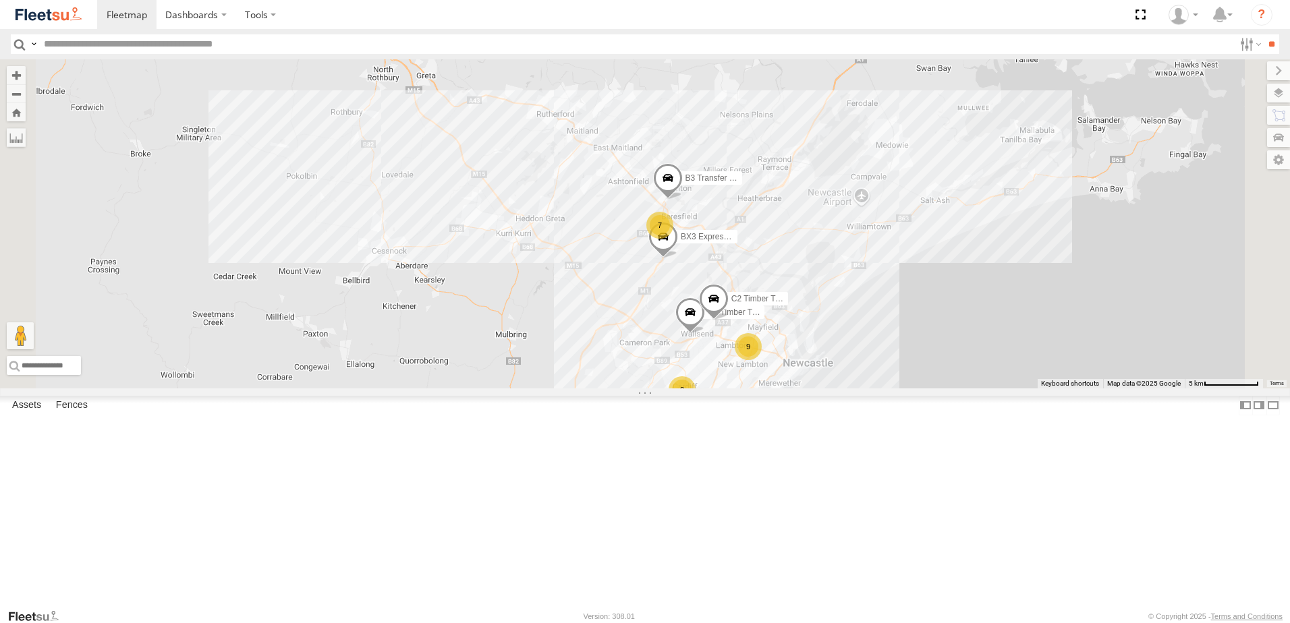
drag, startPoint x: 1053, startPoint y: 492, endPoint x: 956, endPoint y: 375, distance: 151.9
click at [956, 375] on div "B3 Transfer Truck BX3 Express Ute 9 7 8 C3 Timber Truck C2 Timber Truck" at bounding box center [645, 223] width 1290 height 329
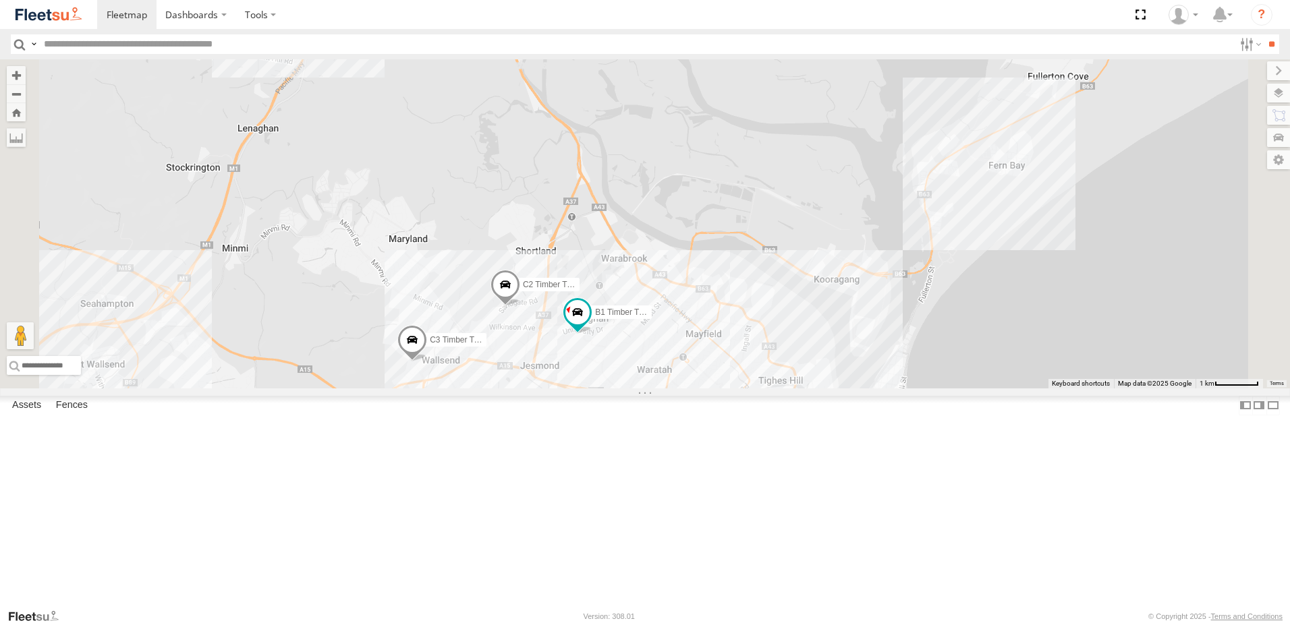
drag, startPoint x: 770, startPoint y: 429, endPoint x: 769, endPoint y: 331, distance: 97.8
click at [769, 331] on div "B3 Transfer Truck BX3 Express Ute C3 Timber Truck C2 Timber Truck CX2 Express U…" at bounding box center [645, 223] width 1290 height 329
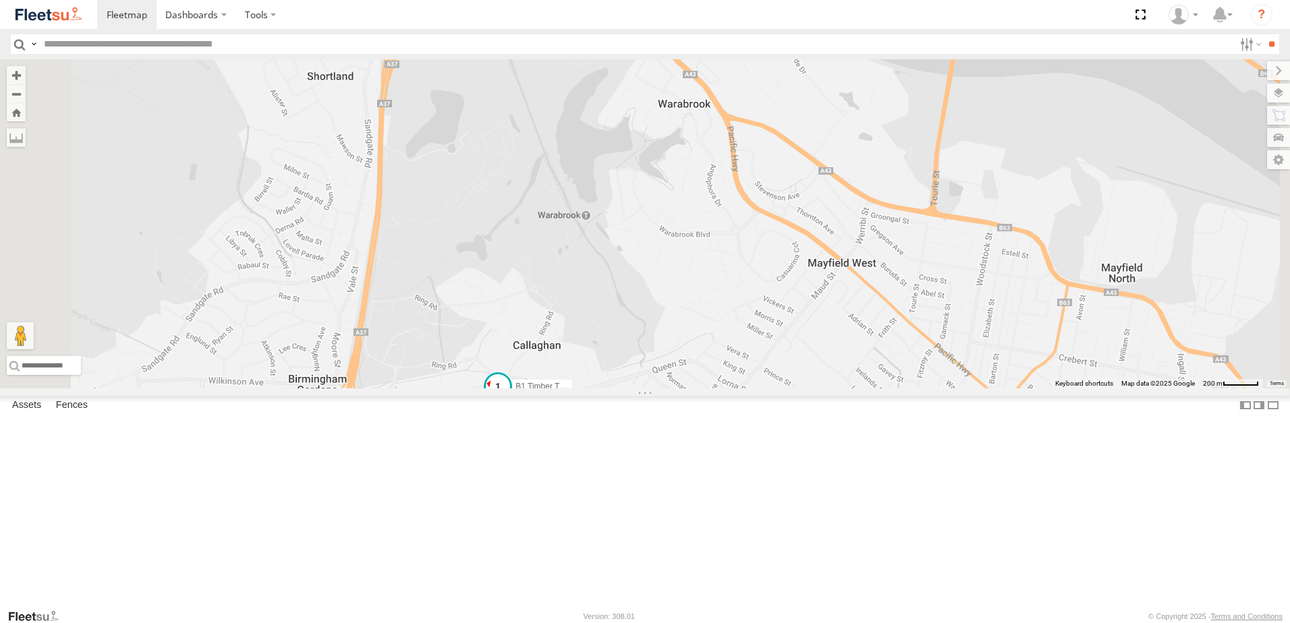
click at [510, 399] on span at bounding box center [498, 386] width 24 height 24
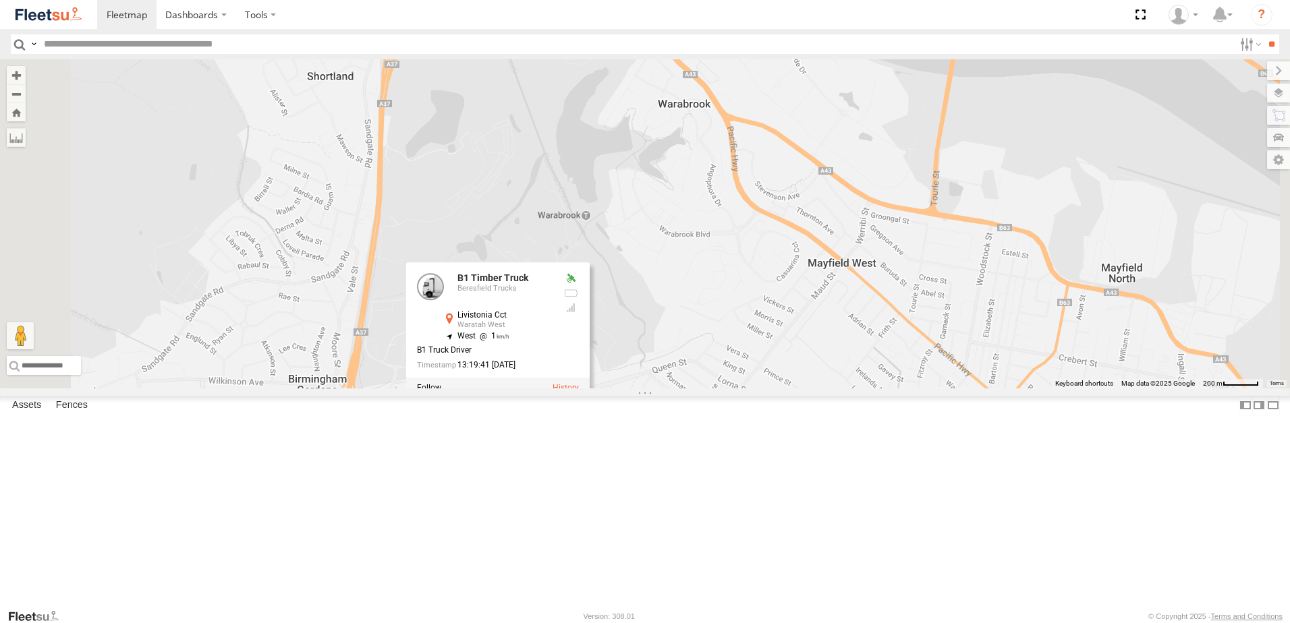
click at [579, 393] on label at bounding box center [565, 387] width 26 height 9
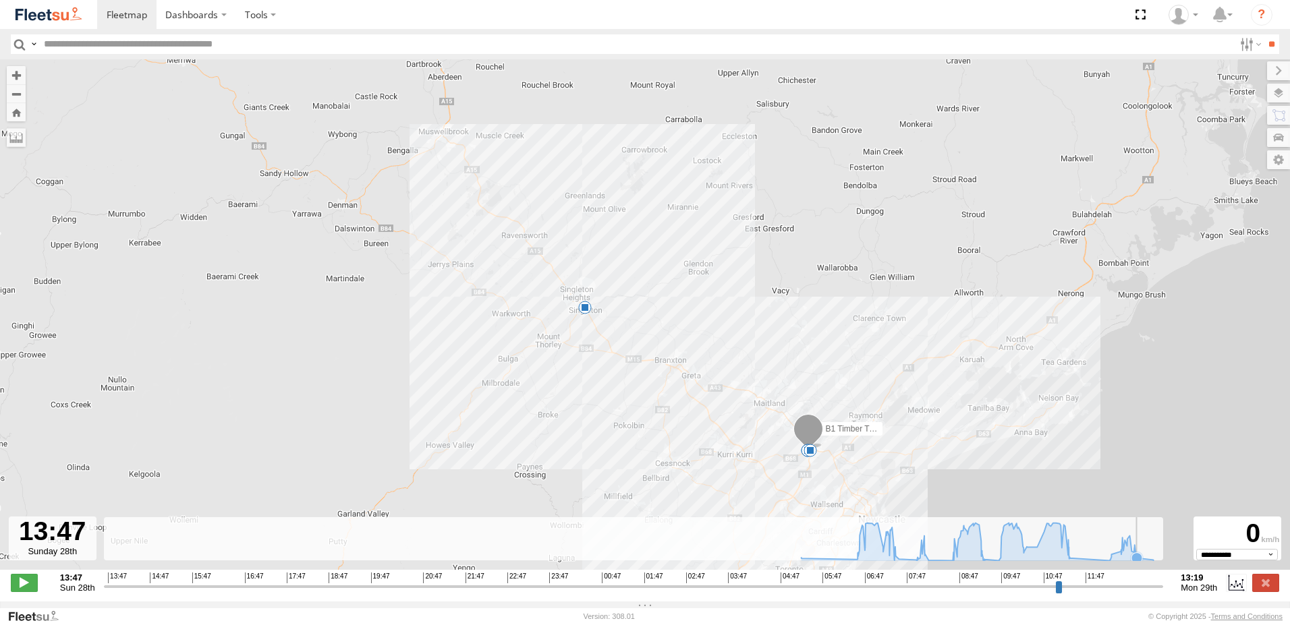
click at [1138, 563] on icon at bounding box center [1136, 557] width 11 height 11
type input "**********"
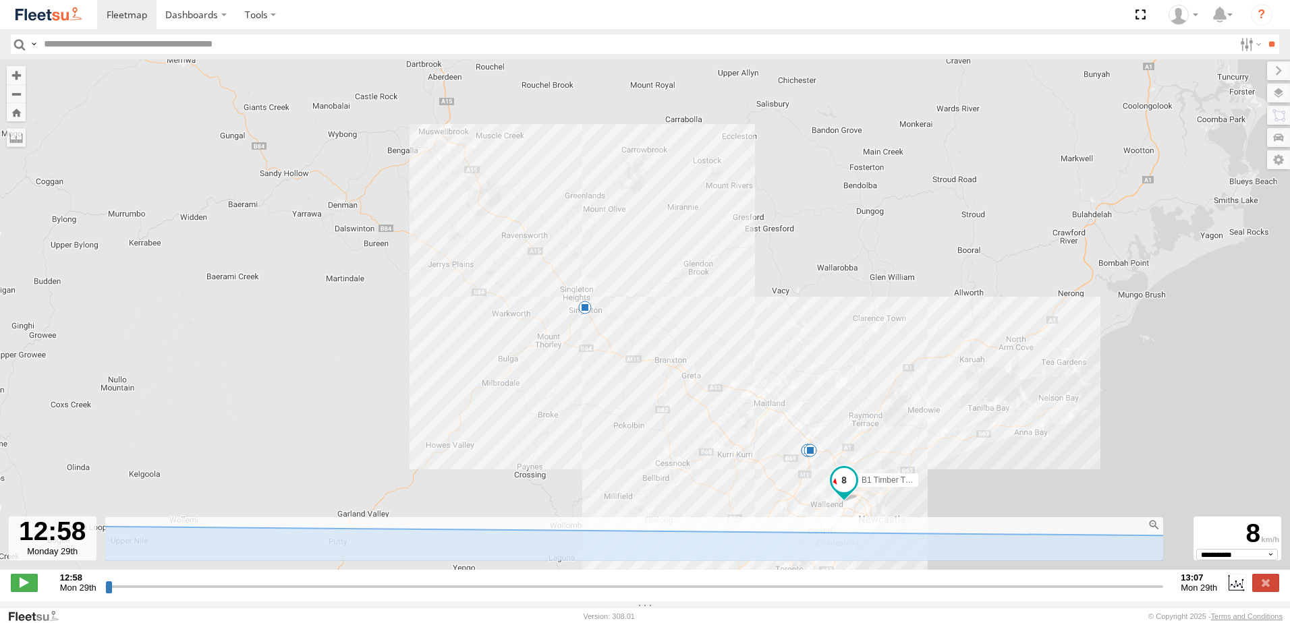
click at [1161, 511] on div "B1 Timber Truck 05:24 Mon 10:33 Mon 11:29 Mon 12:26 Mon" at bounding box center [645, 321] width 1290 height 525
click at [1261, 590] on label at bounding box center [1265, 583] width 27 height 18
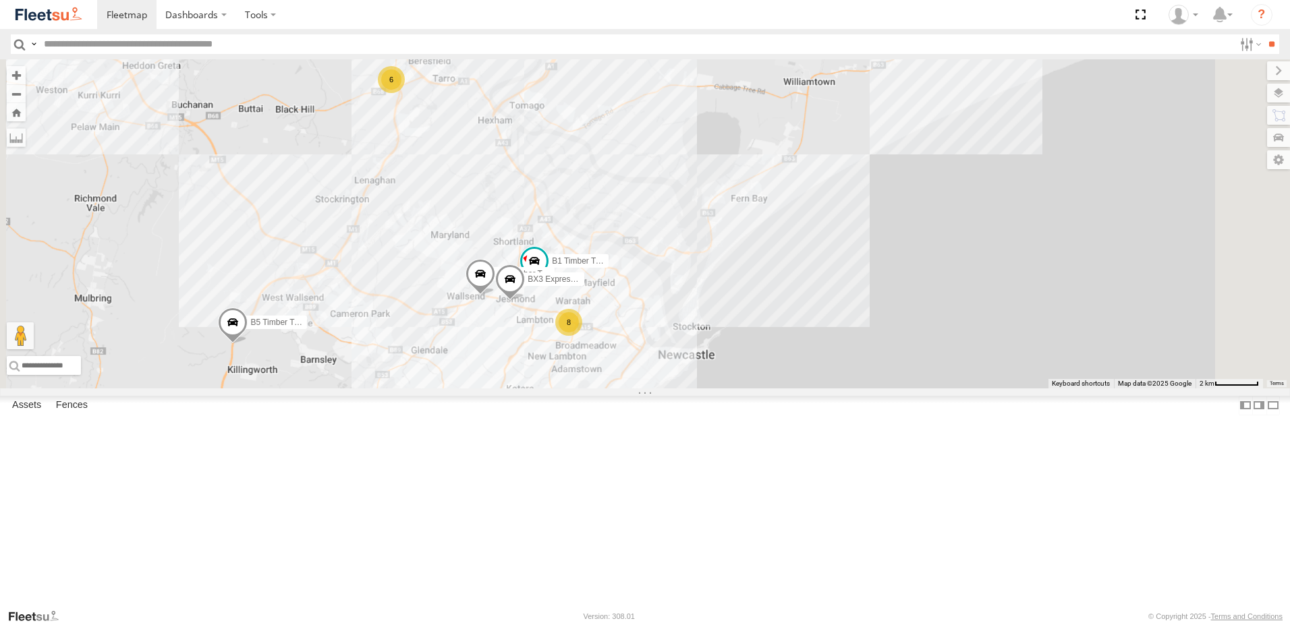
drag, startPoint x: 647, startPoint y: 426, endPoint x: 676, endPoint y: 405, distance: 35.8
click at [675, 389] on div "B1 Timber Truck C3 Timber Truck B5 Timber Truck B3 Transfer Truck BX3 Express U…" at bounding box center [645, 223] width 1290 height 329
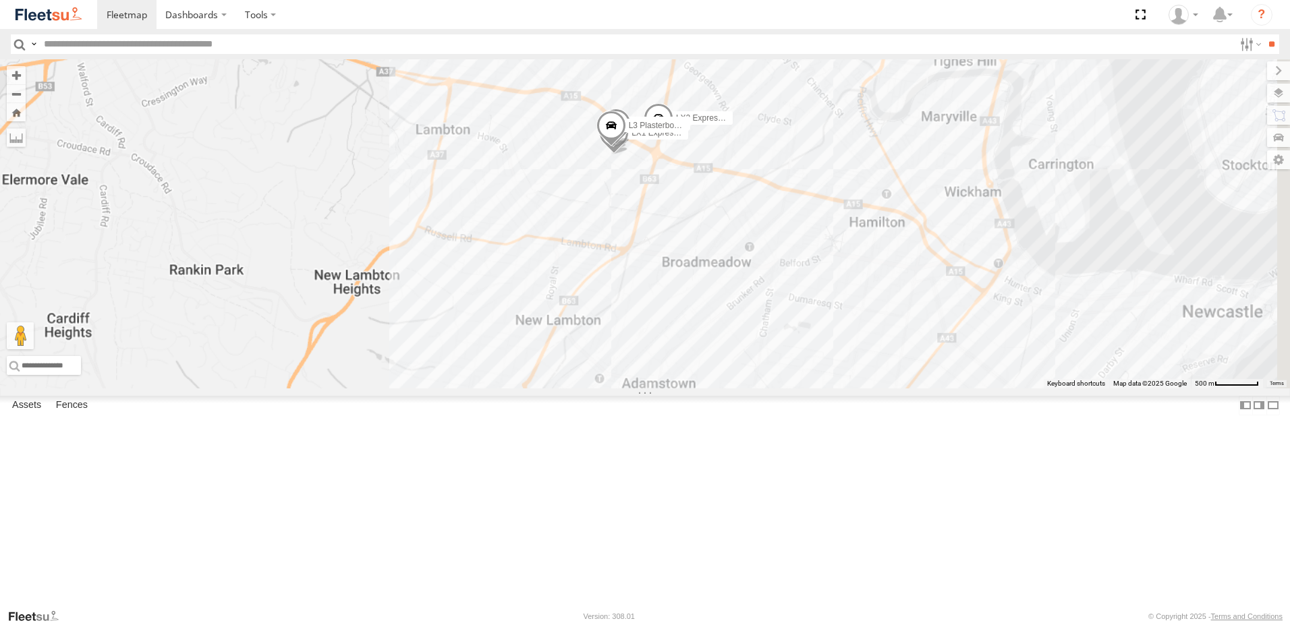
drag, startPoint x: 784, startPoint y: 268, endPoint x: 783, endPoint y: 277, distance: 8.8
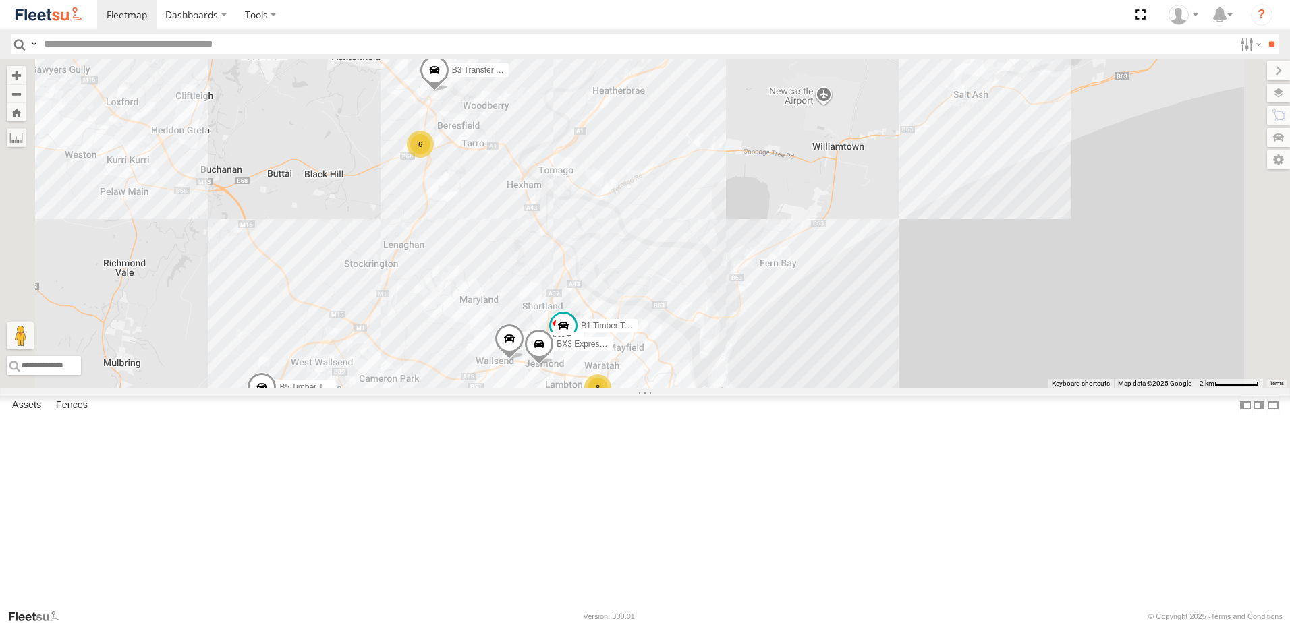
drag, startPoint x: 596, startPoint y: 268, endPoint x: 596, endPoint y: 393, distance: 124.8
click at [596, 389] on div "B1 Timber Truck C3 Timber Truck B5 Timber Truck B3 Transfer Truck BX3 Express U…" at bounding box center [645, 223] width 1290 height 329
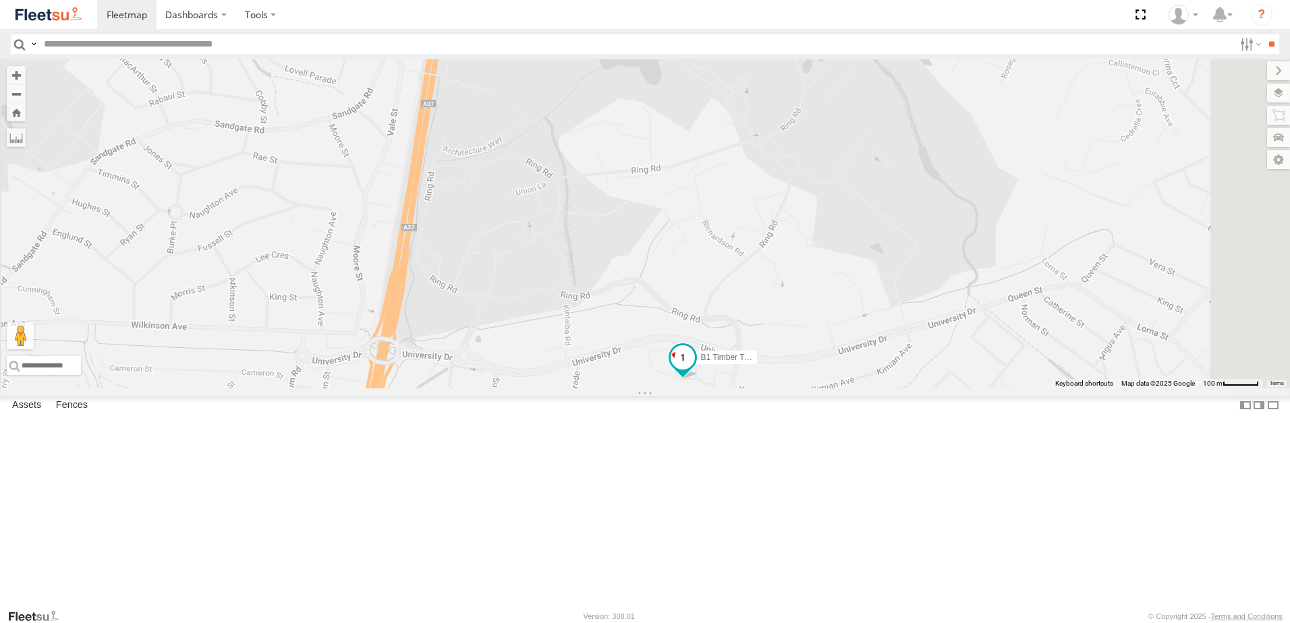
click at [695, 370] on span at bounding box center [682, 357] width 24 height 24
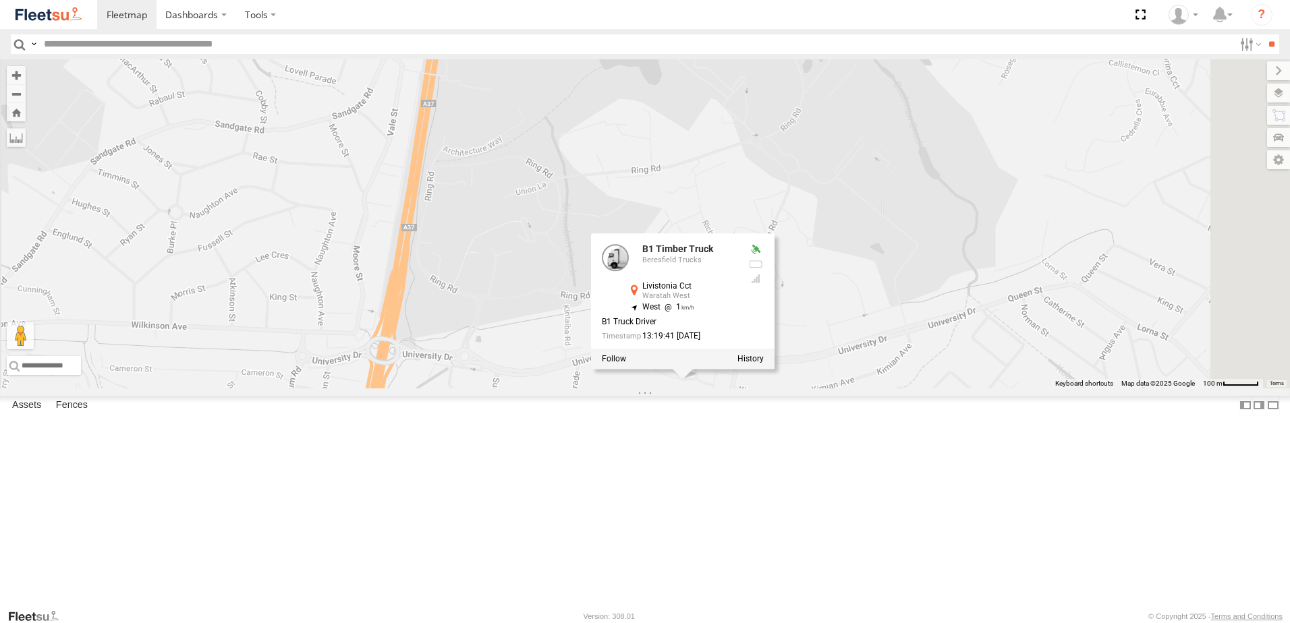
click at [849, 389] on div "B1 Timber Truck C3 Timber Truck B5 Timber Truck B3 Transfer Truck BX3 Express U…" at bounding box center [645, 223] width 1290 height 329
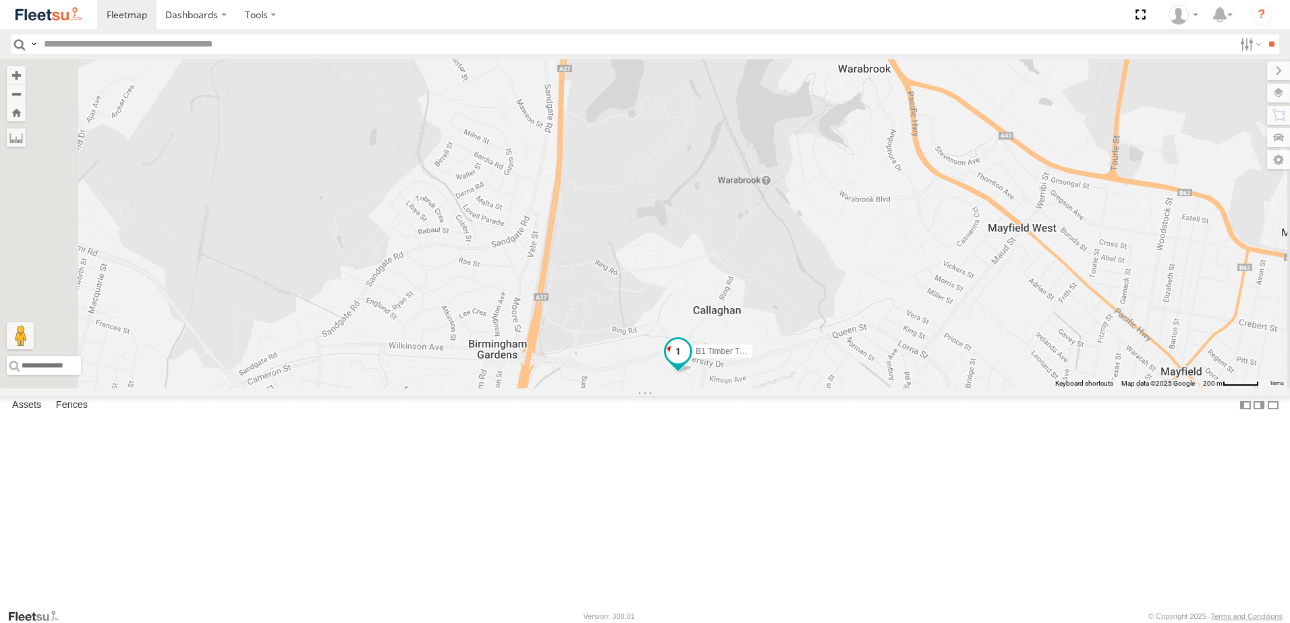
click at [693, 373] on span at bounding box center [678, 355] width 30 height 36
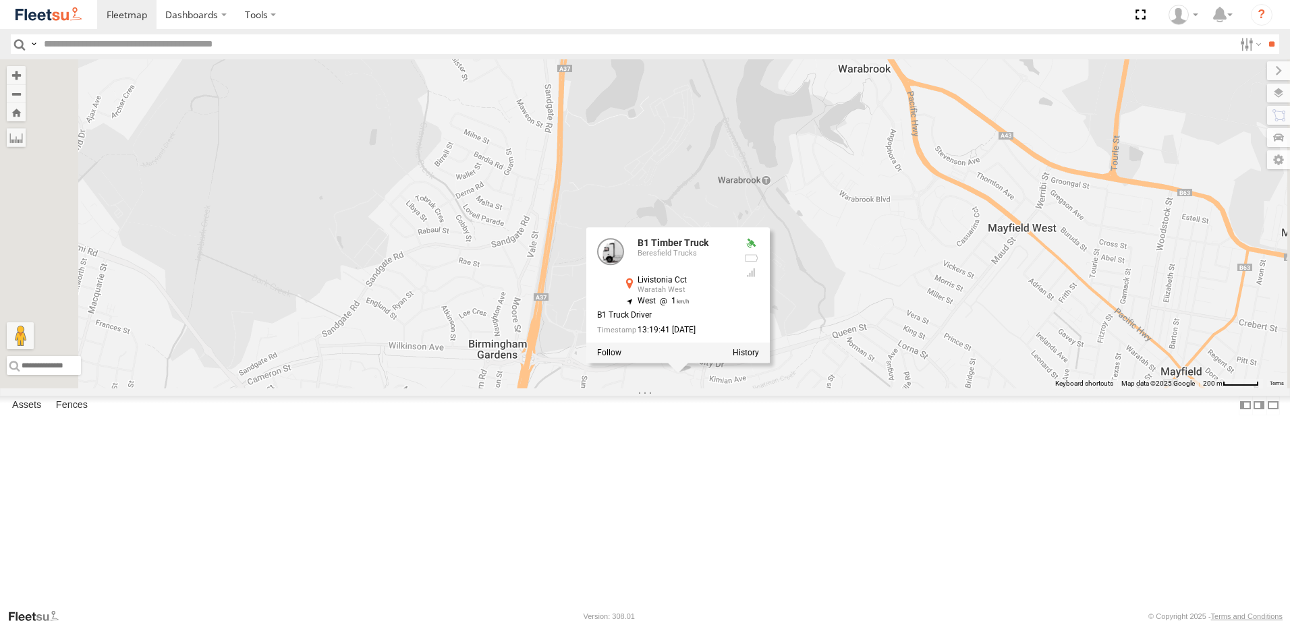
click at [811, 389] on div "B1 Timber Truck C3 Timber Truck B5 Timber Truck B3 Transfer Truck BX3 Express U…" at bounding box center [645, 223] width 1290 height 329
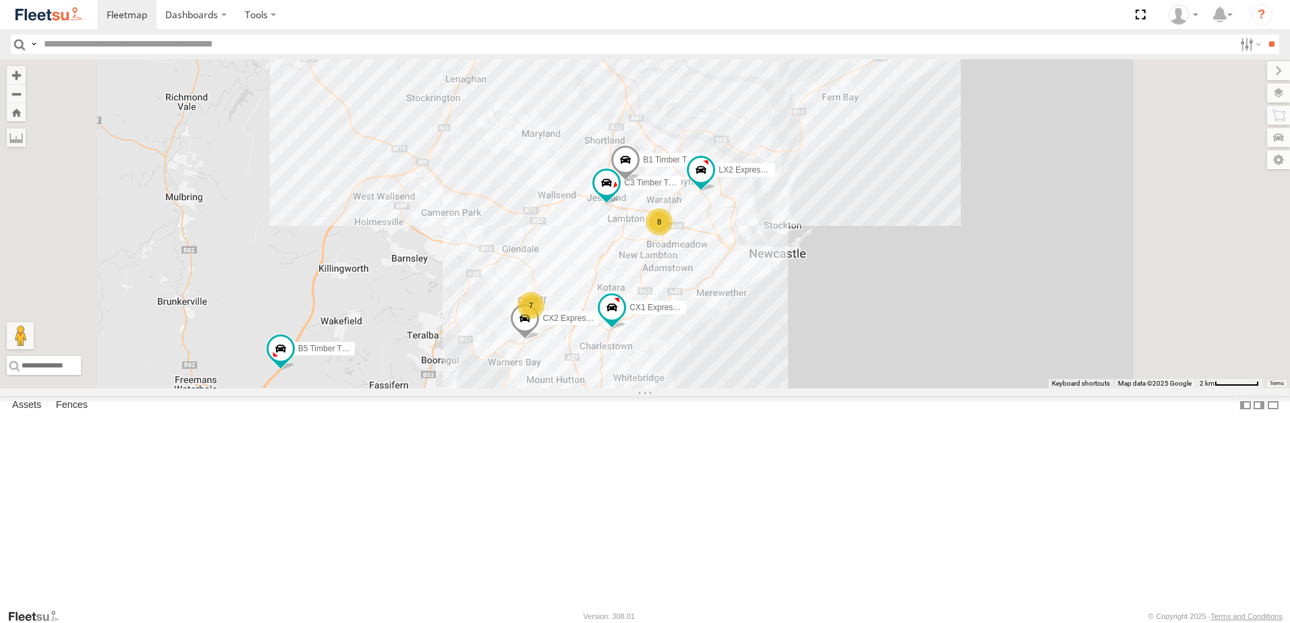
click at [1160, 287] on div "8 6 LX2 Express Ute 7 C3 Timber Truck B5 Timber Truck CX2 Express Ute B1 Timber…" at bounding box center [645, 223] width 1290 height 329
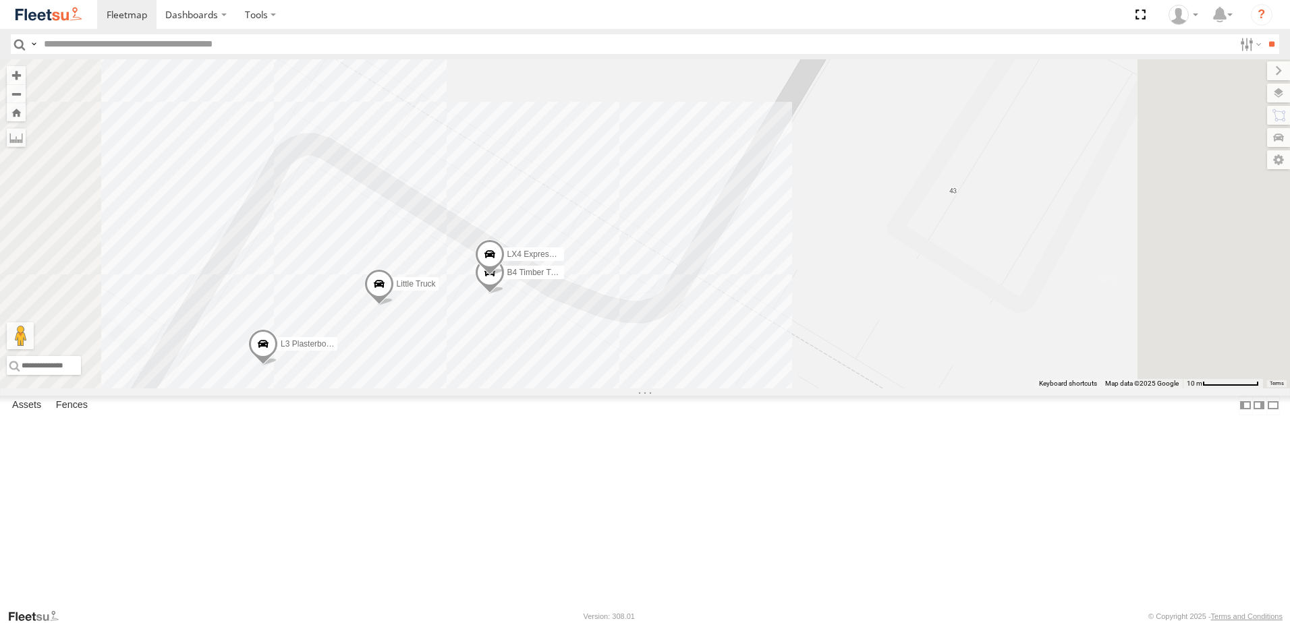
select select "**********"
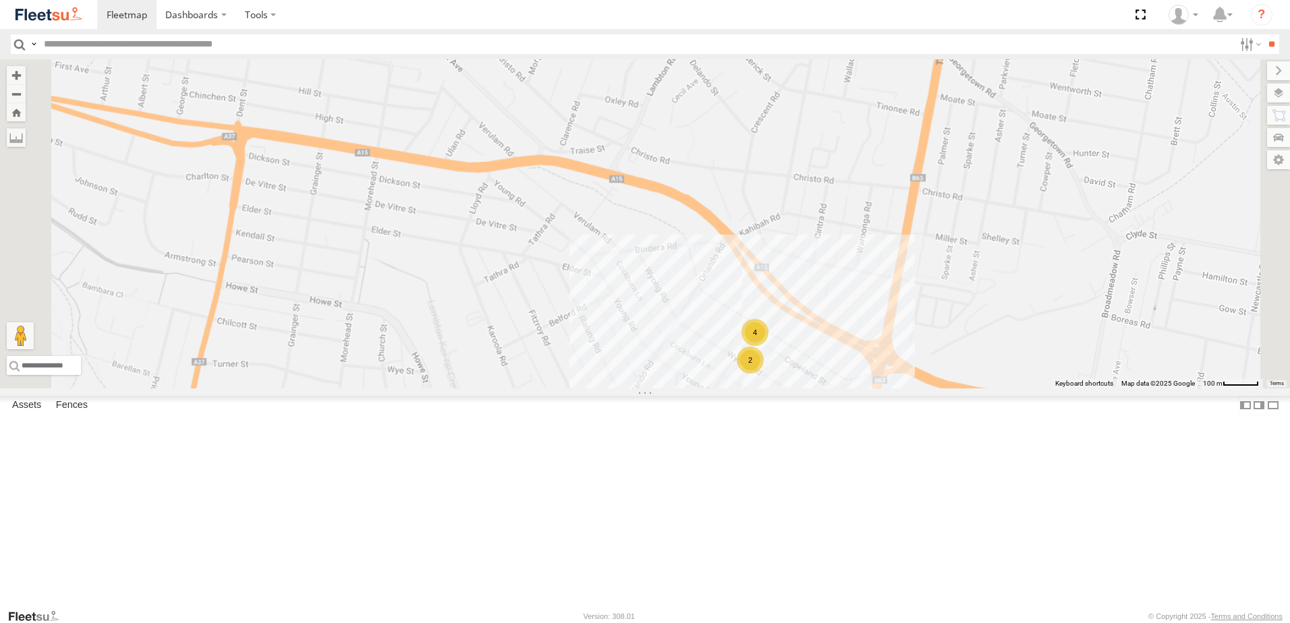
drag, startPoint x: 1066, startPoint y: 473, endPoint x: 1040, endPoint y: 409, distance: 68.4
click at [1040, 389] on div "LX2 Express Ute C3 Timber Truck BX3 Express Ute B1 Timber Truck 4 2" at bounding box center [645, 223] width 1290 height 329
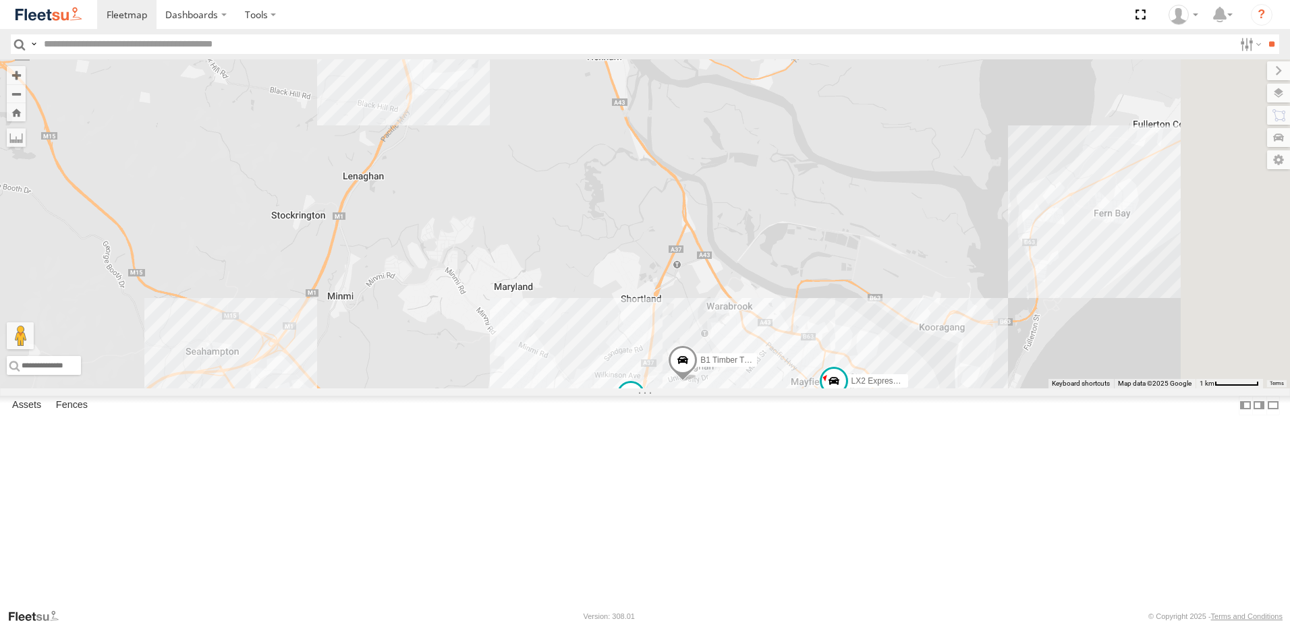
drag, startPoint x: 988, startPoint y: 359, endPoint x: 907, endPoint y: 515, distance: 176.5
click at [907, 389] on div "LX2 Express Ute C3 Timber Truck BX3 Express Ute B1 Timber Truck 6 8 LX3 Express…" at bounding box center [645, 223] width 1290 height 329
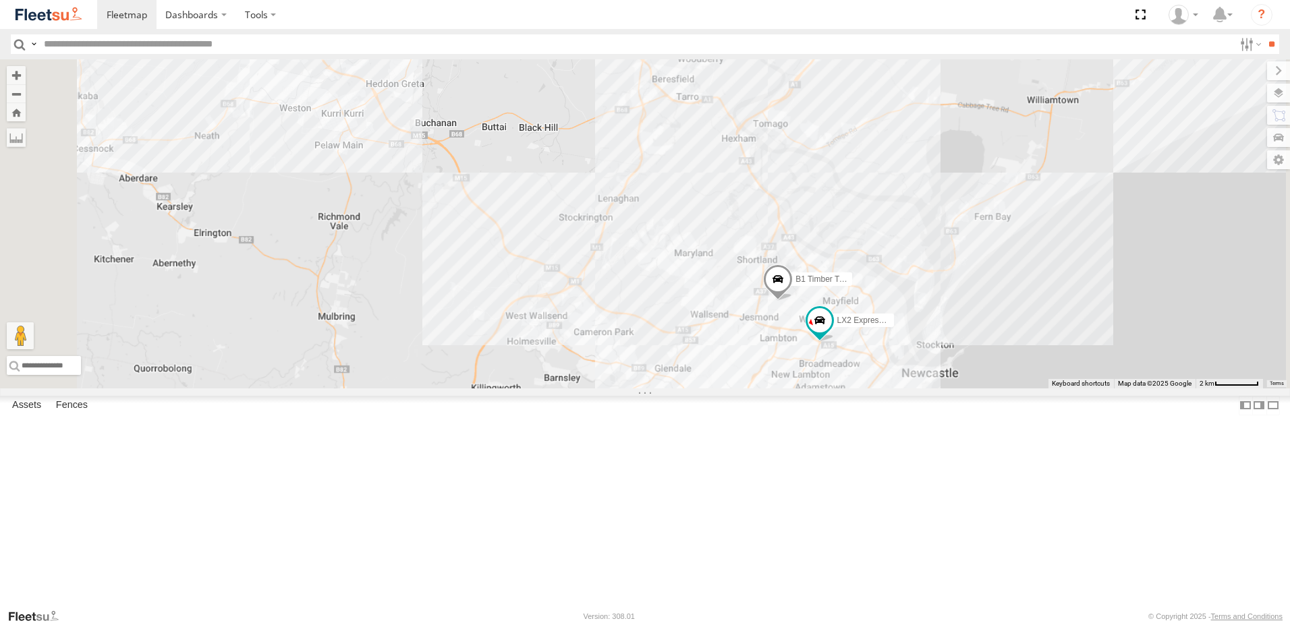
drag, startPoint x: 799, startPoint y: 332, endPoint x: 804, endPoint y: 319, distance: 13.7
click at [802, 320] on div "LX2 Express Ute B1 Timber Truck" at bounding box center [645, 223] width 1290 height 329
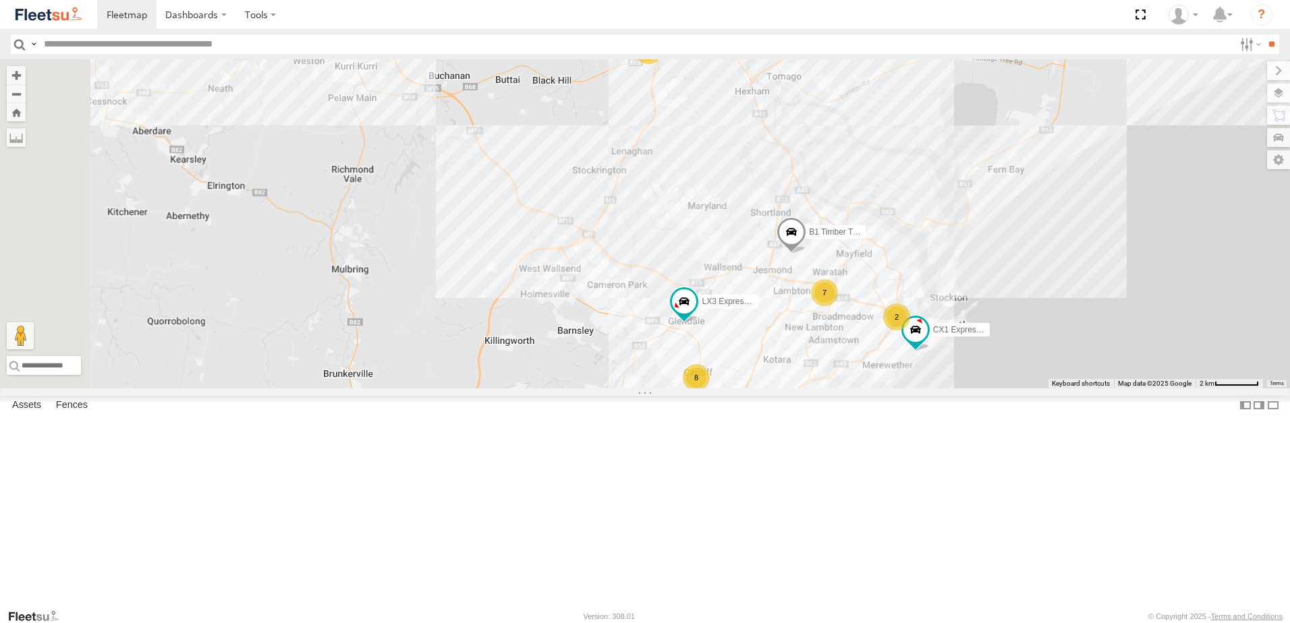
drag, startPoint x: 767, startPoint y: 383, endPoint x: 804, endPoint y: 339, distance: 57.4
click at [804, 339] on div "B1 Timber Truck 7 6 8 2 B3 Transfer Truck LX3 Express Ute CX1 Express Ute" at bounding box center [645, 223] width 1290 height 329
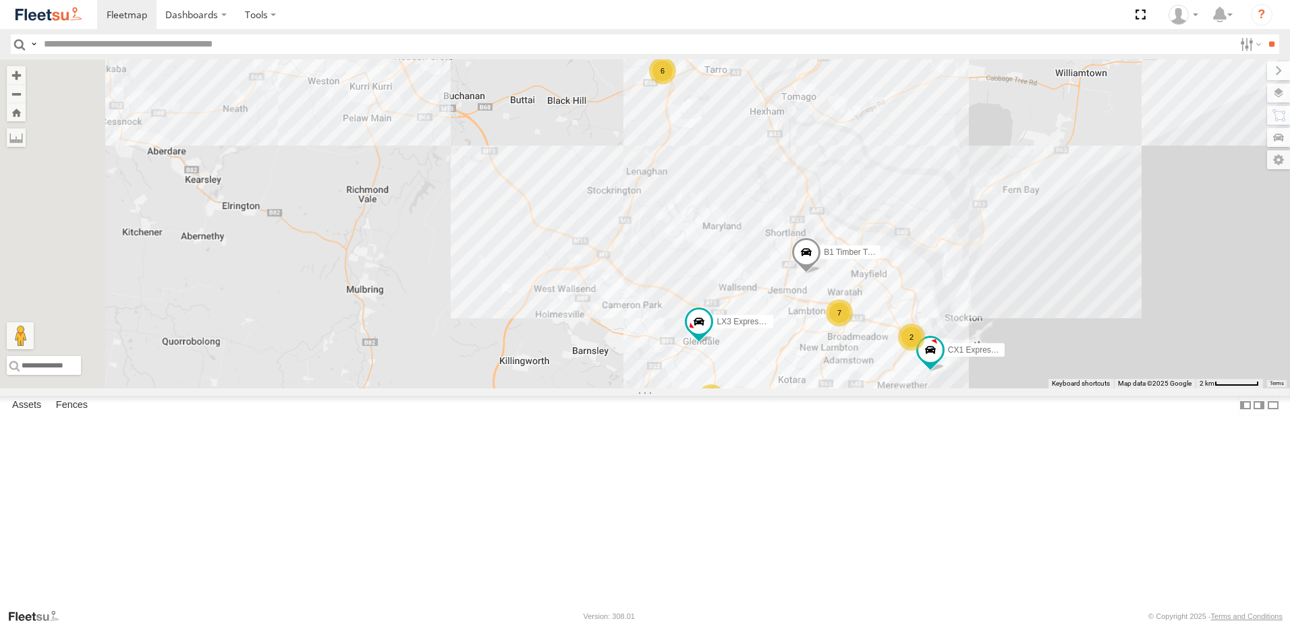
drag, startPoint x: 864, startPoint y: 257, endPoint x: 839, endPoint y: 323, distance: 70.7
click at [839, 323] on div "B1 Timber Truck 7 6 8 2 B3 Transfer Truck LX3 Express Ute CX1 Express Ute" at bounding box center [645, 223] width 1290 height 329
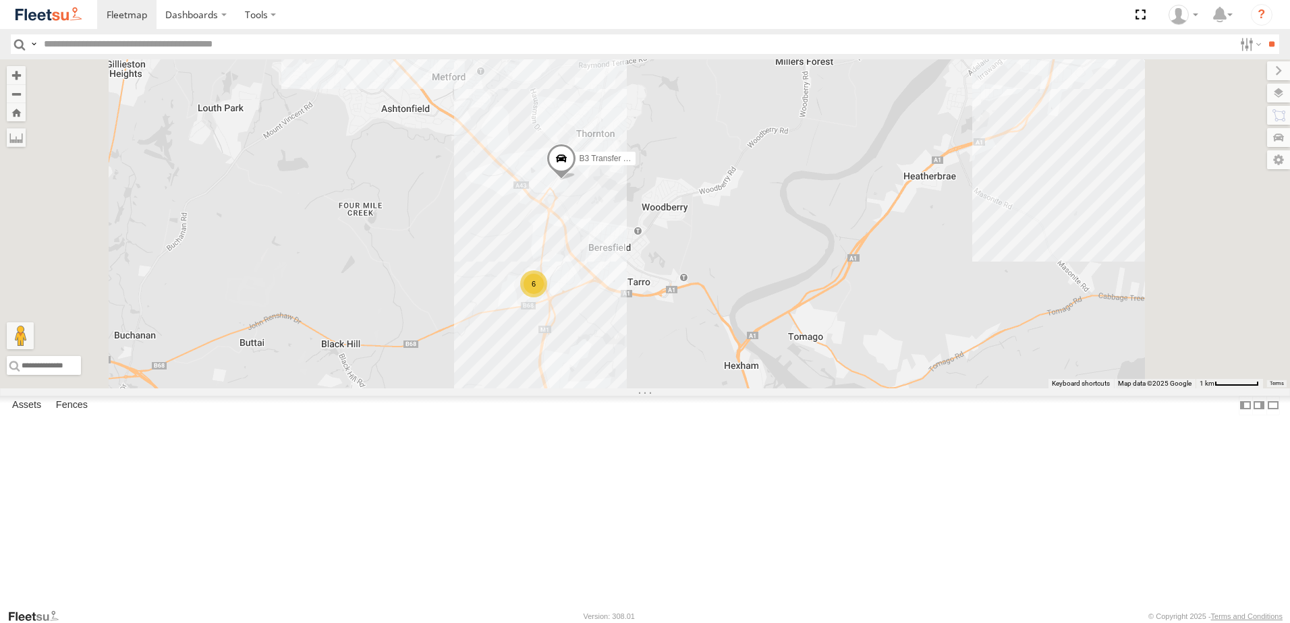
drag, startPoint x: 799, startPoint y: 310, endPoint x: 780, endPoint y: 239, distance: 74.0
click at [780, 239] on div "B1 Timber Truck B3 Transfer Truck LX3 Express Ute CX1 Express Ute 6" at bounding box center [645, 223] width 1290 height 329
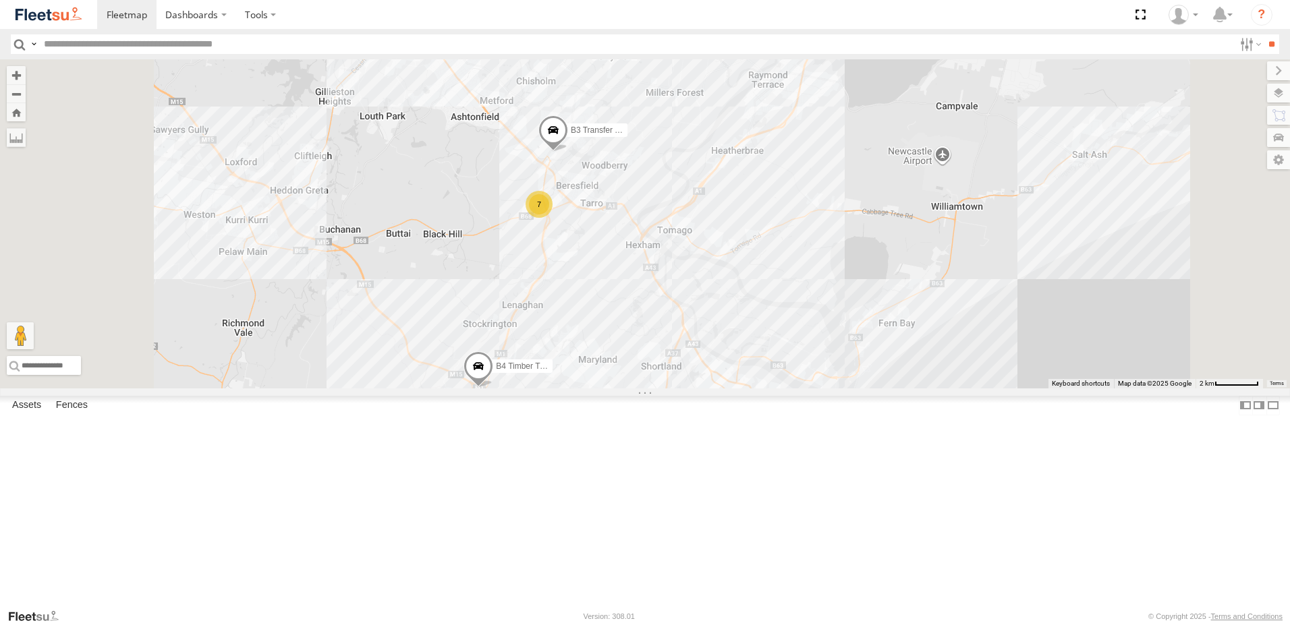
drag, startPoint x: 749, startPoint y: 489, endPoint x: 751, endPoint y: 454, distance: 35.1
click at [751, 389] on div "B4 Timber Truck B3 Transfer Truck 7 6 C3 Timber Truck CX1 Express Ute" at bounding box center [645, 223] width 1290 height 329
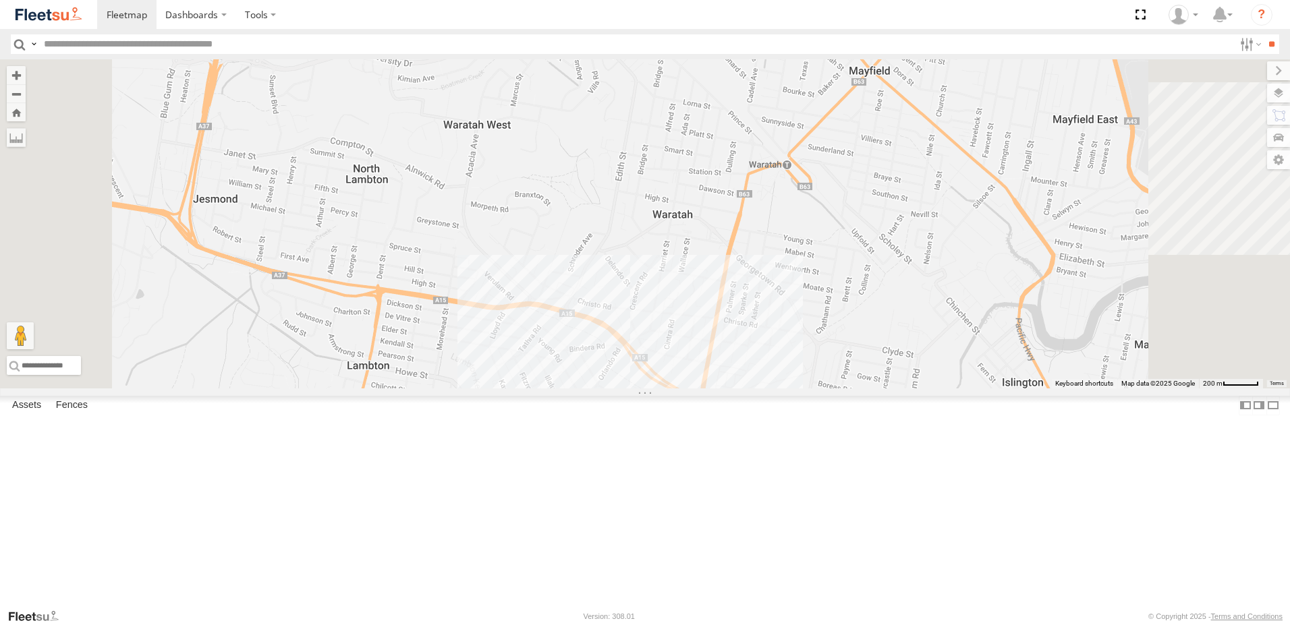
drag, startPoint x: 780, startPoint y: 429, endPoint x: 805, endPoint y: 457, distance: 37.3
click at [804, 389] on div "B4 Timber Truck B3 Transfer Truck C3 Timber Truck BX3 Express Ute CX1 Express U…" at bounding box center [645, 223] width 1290 height 329
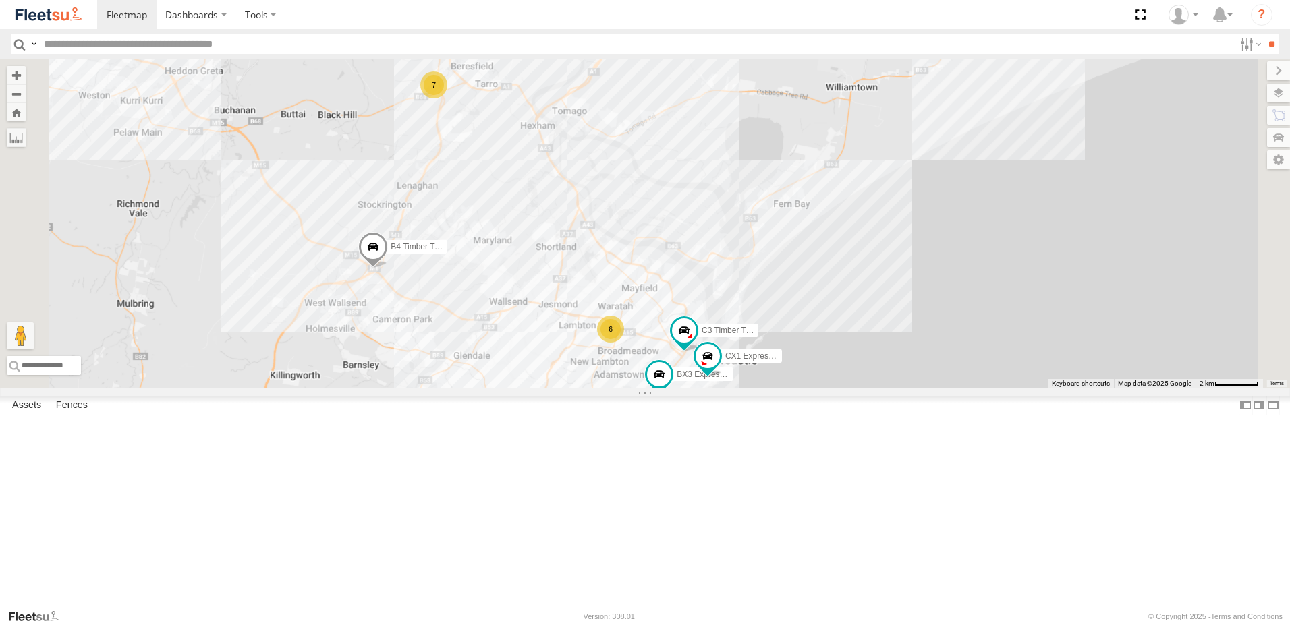
drag, startPoint x: 628, startPoint y: 239, endPoint x: 646, endPoint y: 322, distance: 84.8
click at [646, 322] on div "B4 Timber Truck B3 Transfer Truck C3 Timber Truck BX3 Express Ute CX1 Express U…" at bounding box center [645, 223] width 1290 height 329
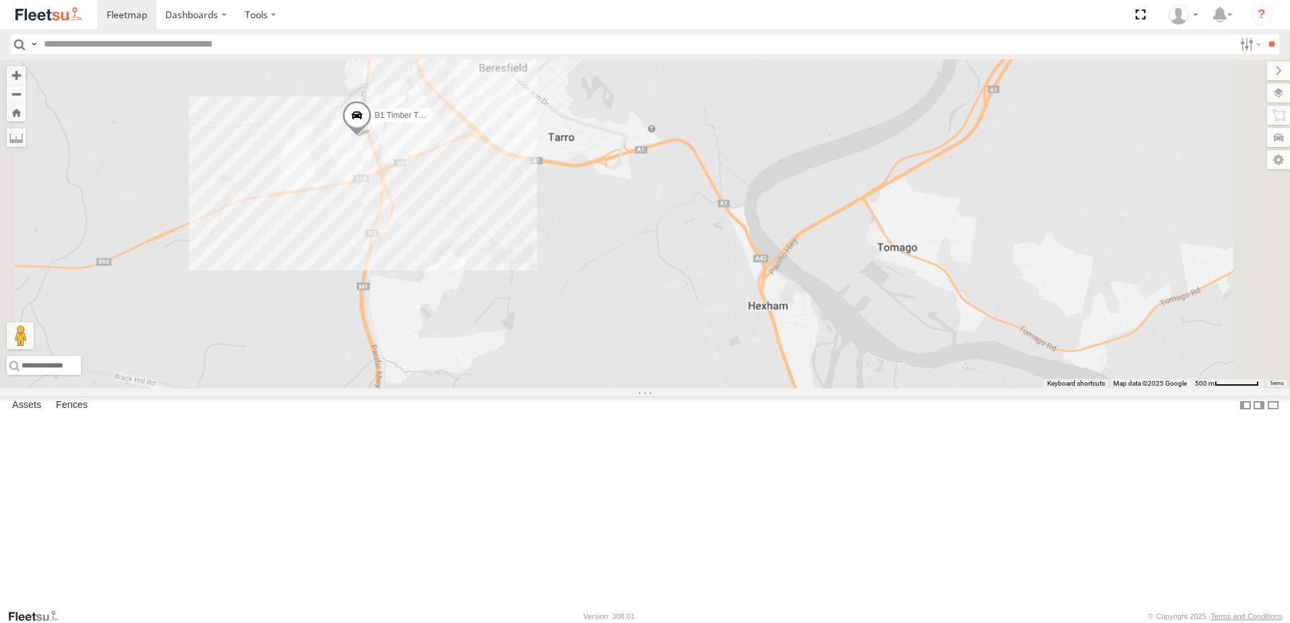
drag, startPoint x: 670, startPoint y: 311, endPoint x: 716, endPoint y: 443, distance: 139.9
click at [716, 389] on div "B4 Timber Truck B3 Transfer Truck C3 Timber Truck BX3 Express Ute CX1 Express U…" at bounding box center [645, 223] width 1290 height 329
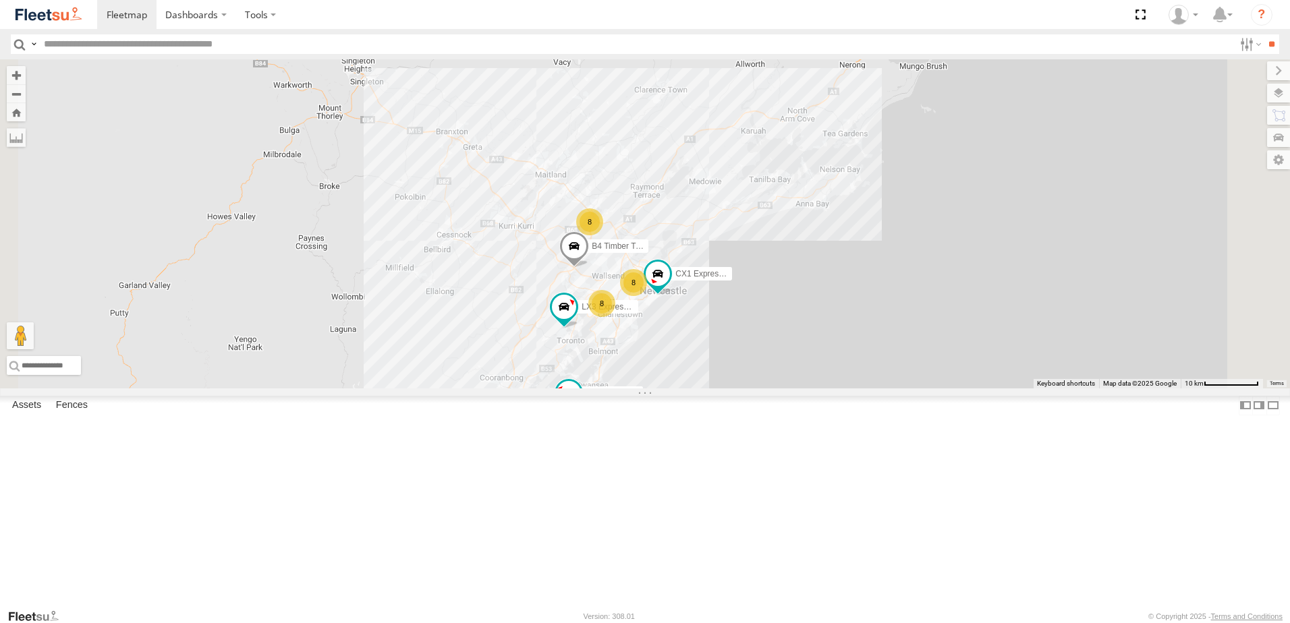
drag, startPoint x: 801, startPoint y: 519, endPoint x: 737, endPoint y: 486, distance: 72.1
click at [743, 389] on div "B4 Timber Truck LX3 Express Ute 8 8 8 B5 Timber Truck CX1 Express Ute" at bounding box center [645, 223] width 1290 height 329
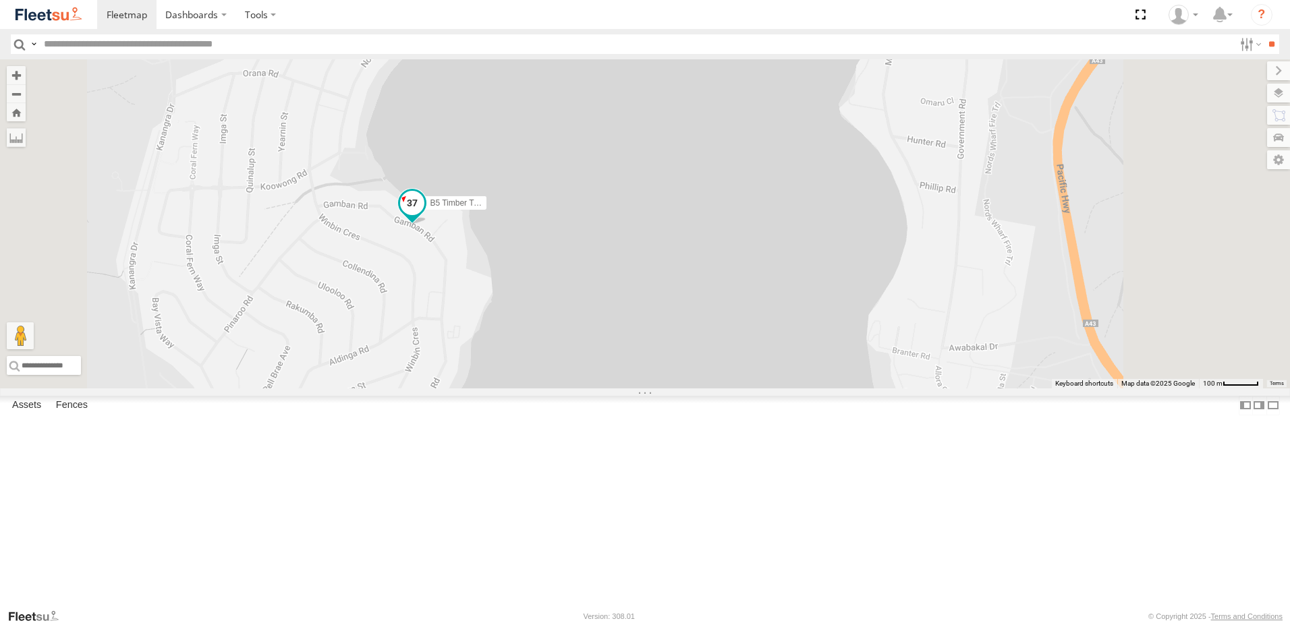
click at [424, 215] on span at bounding box center [412, 203] width 24 height 24
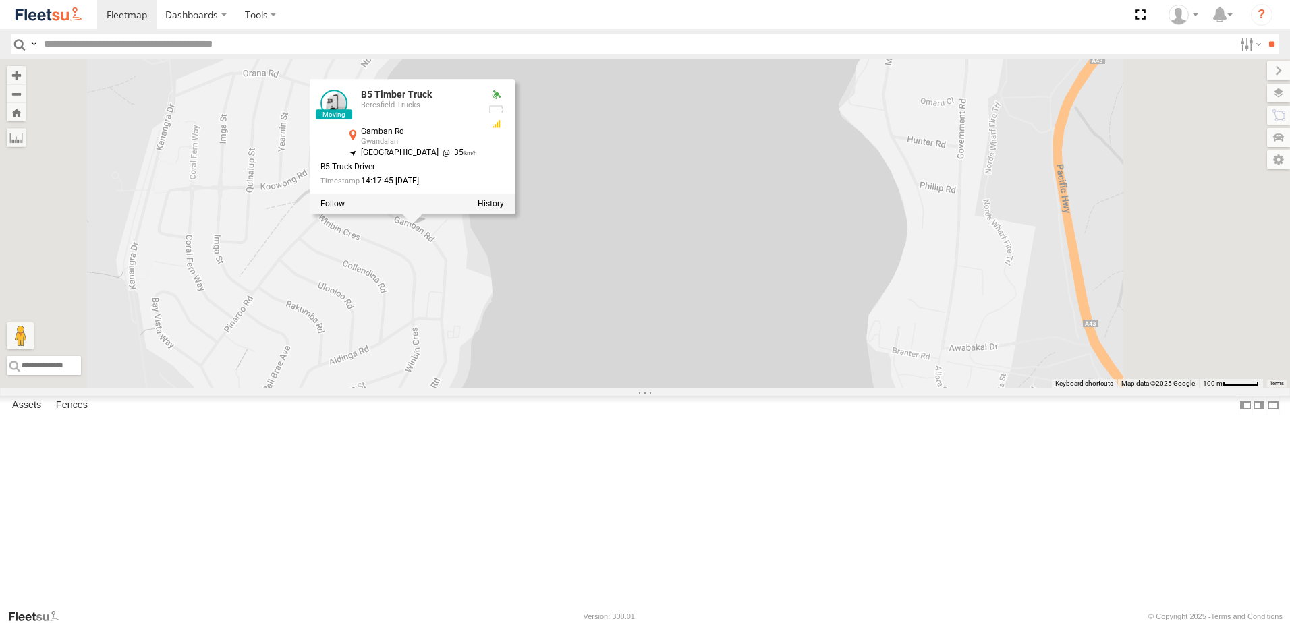
click at [670, 383] on div "B4 Timber Truck LX3 Express Ute B5 Timber Truck BX3 Express Ute B5 Timber Truck…" at bounding box center [645, 223] width 1290 height 329
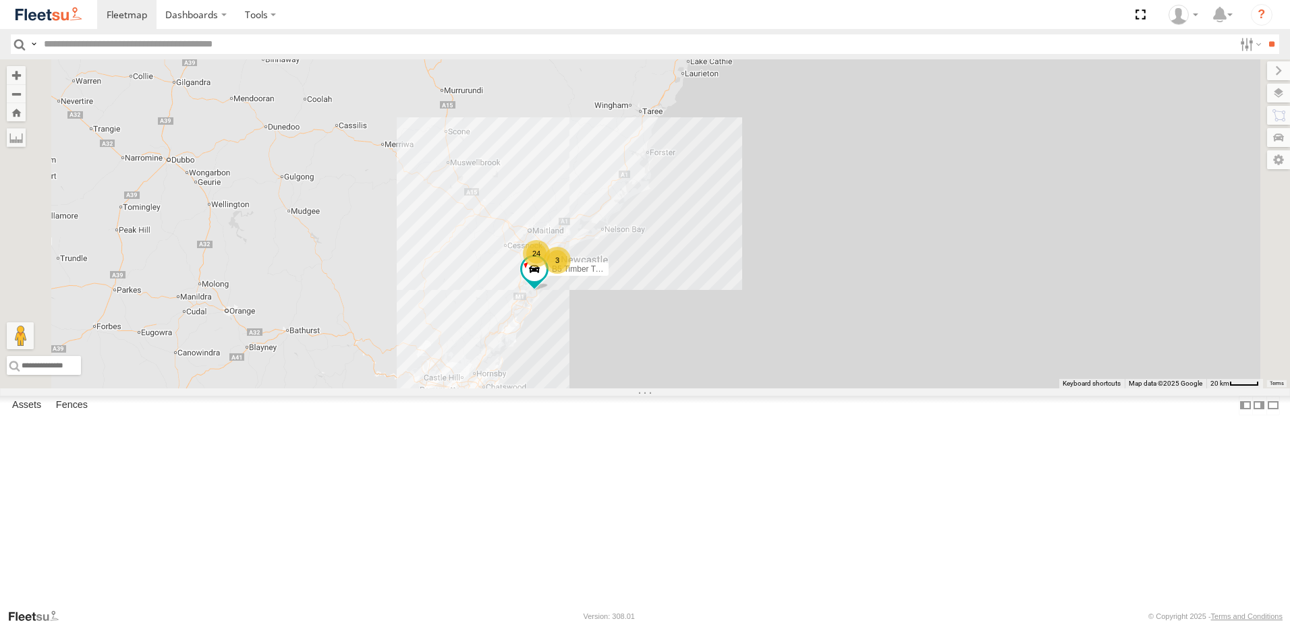
drag, startPoint x: 656, startPoint y: 426, endPoint x: 639, endPoint y: 455, distance: 34.5
click at [642, 389] on div "B5 Timber Truck 24 3" at bounding box center [645, 223] width 1290 height 329
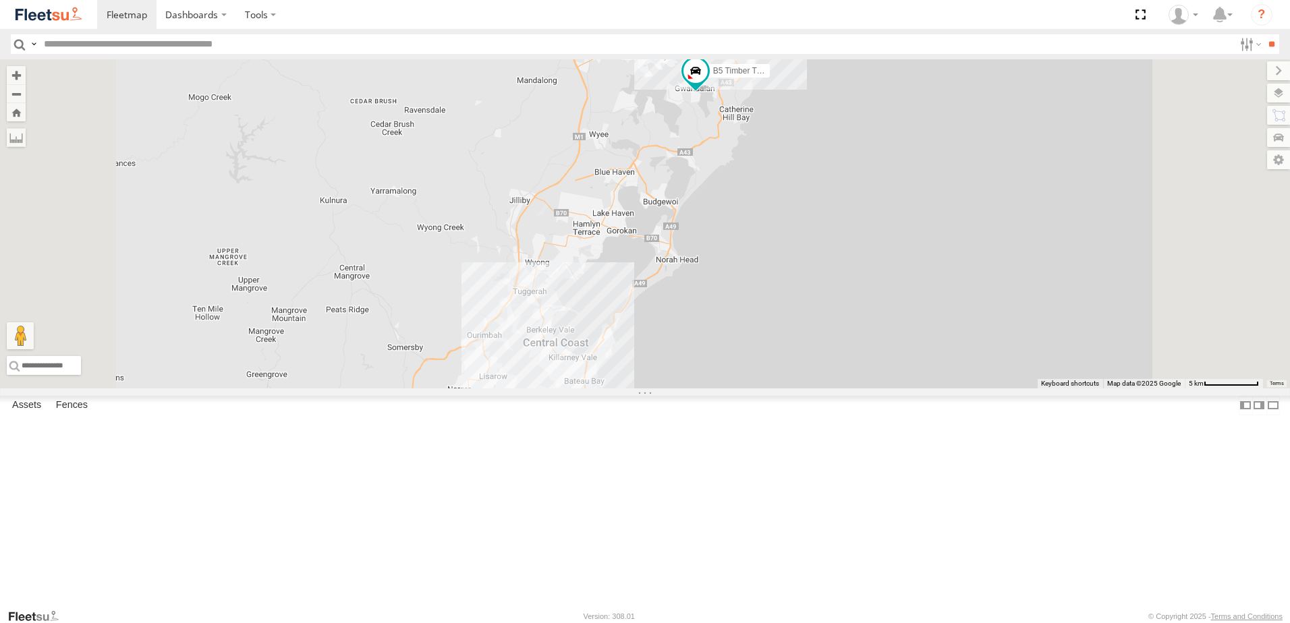
drag, startPoint x: 898, startPoint y: 200, endPoint x: 878, endPoint y: 247, distance: 51.1
click at [881, 246] on div "B5 Timber Truck B4 Timber Truck LX3 Express Ute CX1 Express Ute" at bounding box center [645, 223] width 1290 height 329
